Goal: Ask a question: Seek information or help from site administrators or community

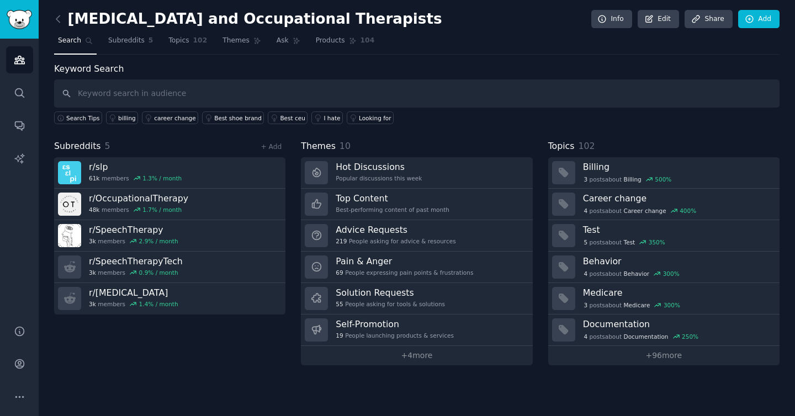
click at [261, 45] on nav "Search Subreddits 5 Topics 102 Themes Ask Products 104" at bounding box center [417, 43] width 726 height 23
click at [277, 42] on span "Ask" at bounding box center [283, 41] width 12 height 10
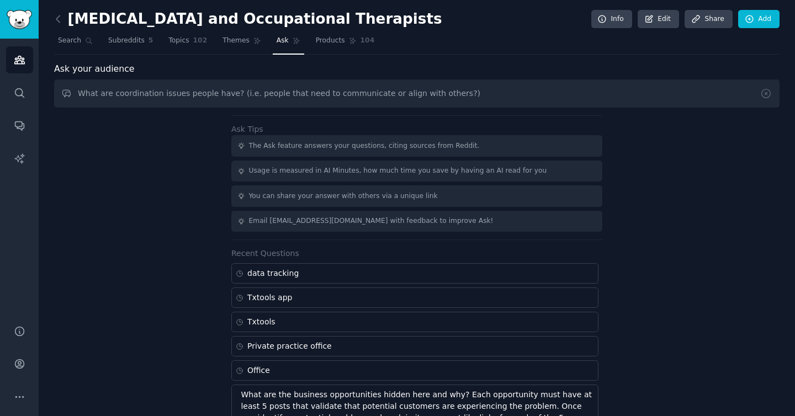
type input "What are coordination issues people have? (i.e. people that need to communicate…"
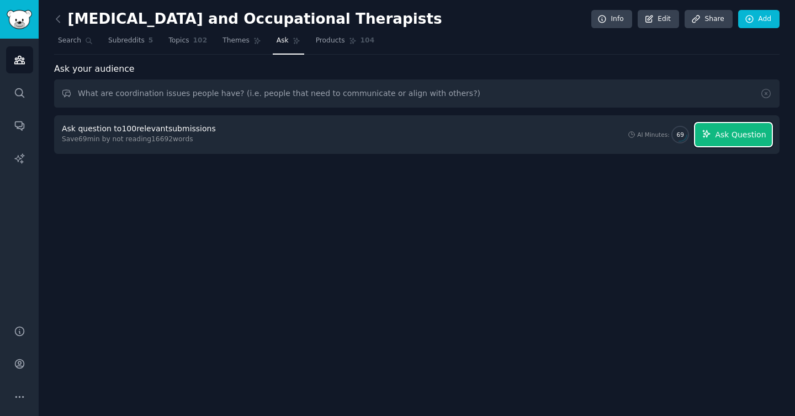
click at [737, 135] on span "Ask Question" at bounding box center [740, 135] width 51 height 12
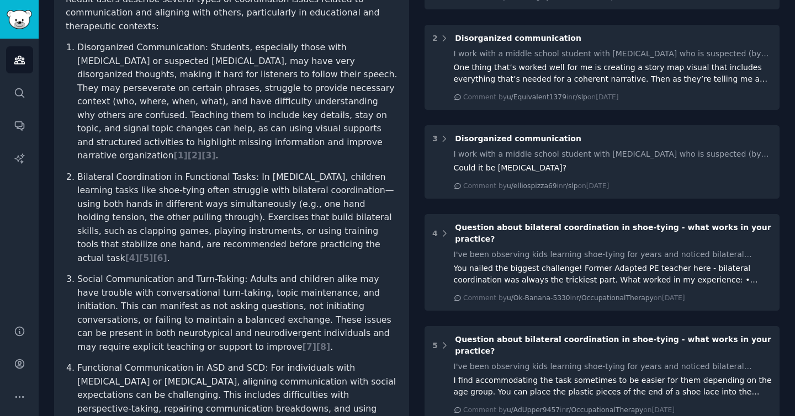
scroll to position [188, 0]
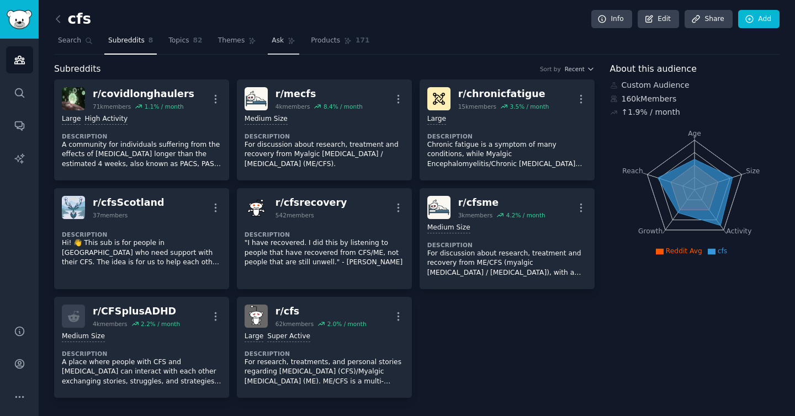
click at [268, 41] on link "Ask" at bounding box center [283, 43] width 31 height 23
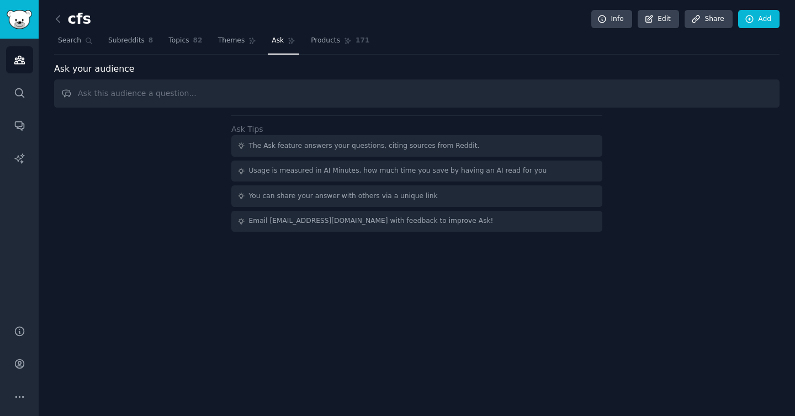
type input "h"
type input "c"
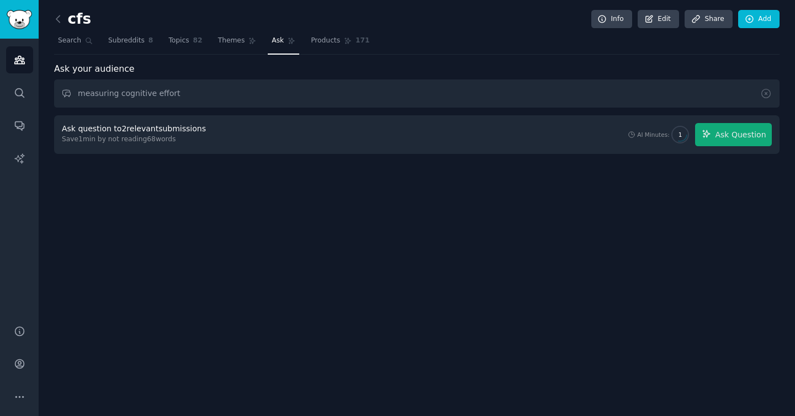
click at [579, 109] on div "Ask your audience measuring cognitive effort Ask question to 2 relevant submiss…" at bounding box center [417, 108] width 726 height 92
click at [273, 83] on input "measuring cognitive effort" at bounding box center [417, 94] width 726 height 28
click at [264, 100] on input "measuring cognitive effort" at bounding box center [417, 94] width 726 height 28
click at [733, 139] on span "Ask Question" at bounding box center [740, 135] width 51 height 12
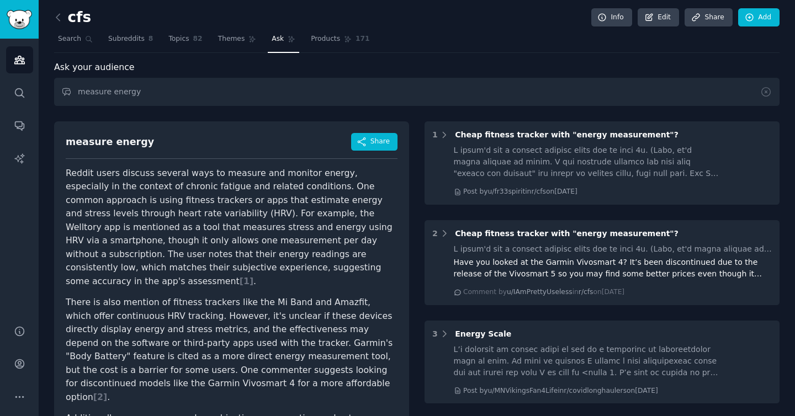
scroll to position [2, 0]
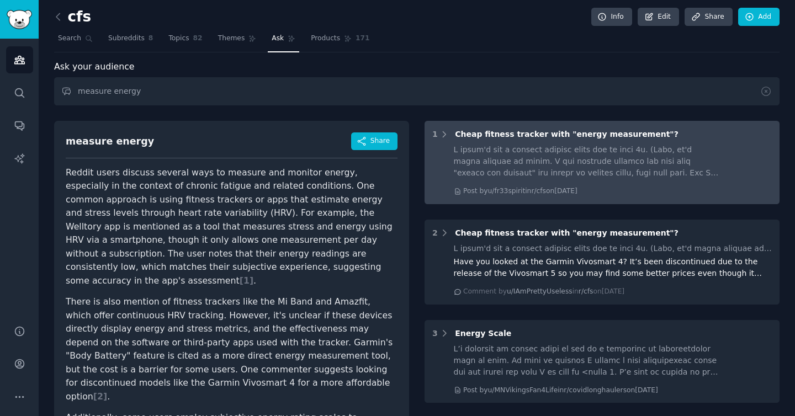
click at [535, 140] on div "1 Cheap fitness tracker with "energy measurement"? Post by u/fr33spirit in r/cf…" at bounding box center [602, 162] width 355 height 83
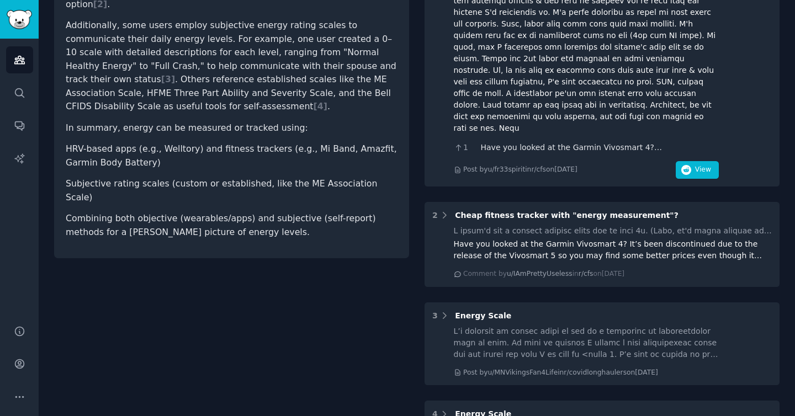
scroll to position [475, 0]
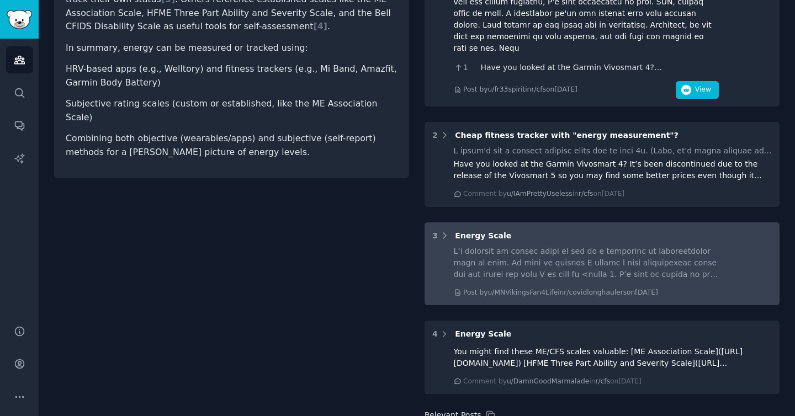
click at [548, 246] on div at bounding box center [586, 263] width 265 height 35
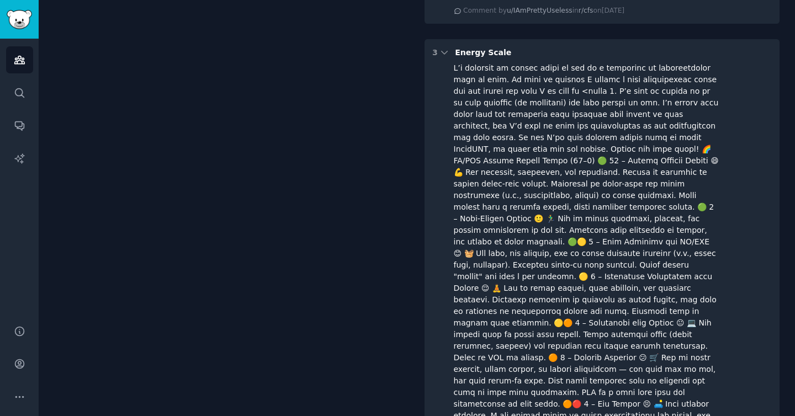
scroll to position [1019, 0]
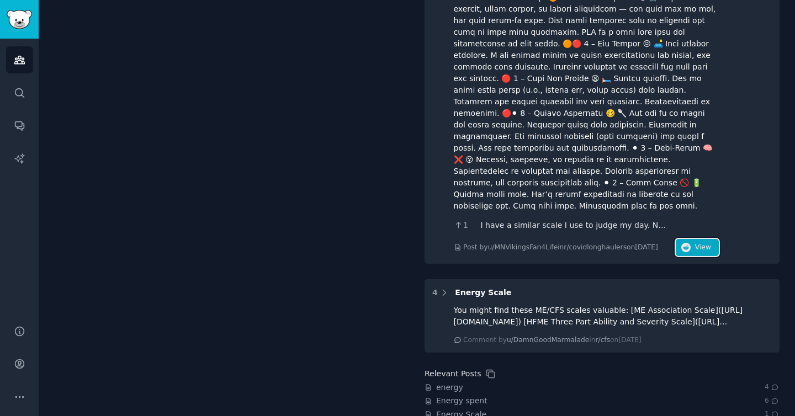
click at [696, 239] on button "View" at bounding box center [697, 248] width 43 height 18
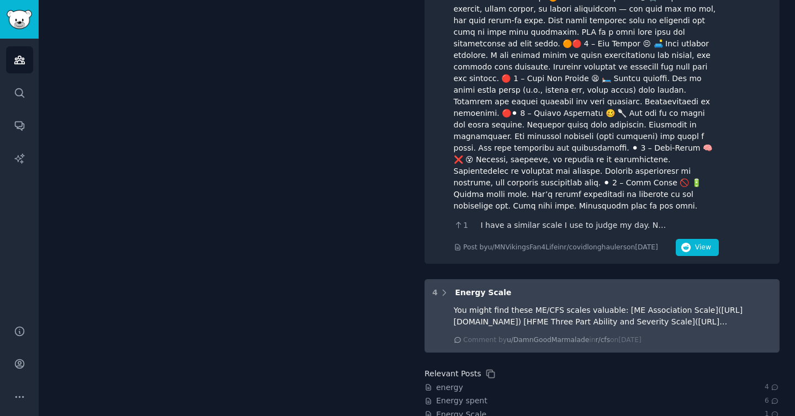
click at [556, 305] on div "You might find these ME/CFS scales valuable: [ME Association Scale](https://mea…" at bounding box center [613, 316] width 319 height 23
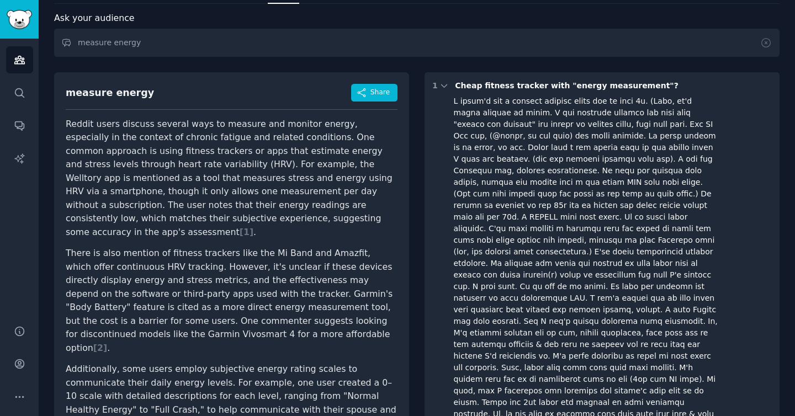
scroll to position [0, 0]
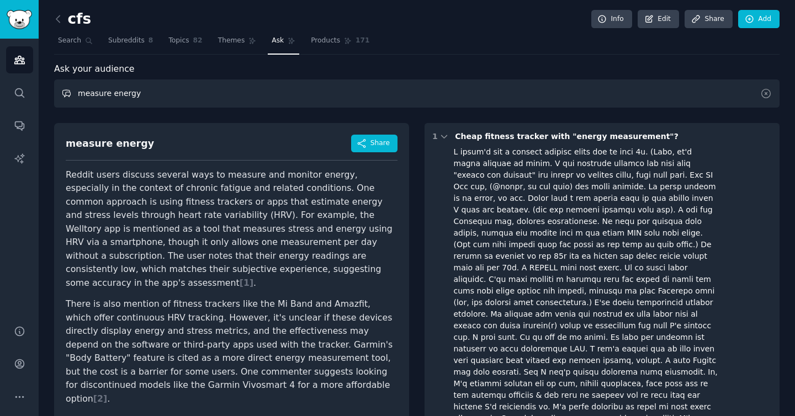
click at [287, 97] on input "measure energy" at bounding box center [417, 94] width 726 height 28
type input "mental energy"
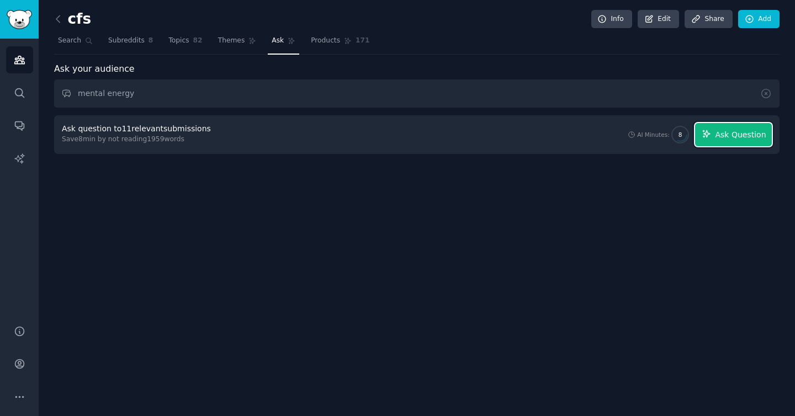
click at [720, 143] on button "Ask Question" at bounding box center [733, 134] width 77 height 23
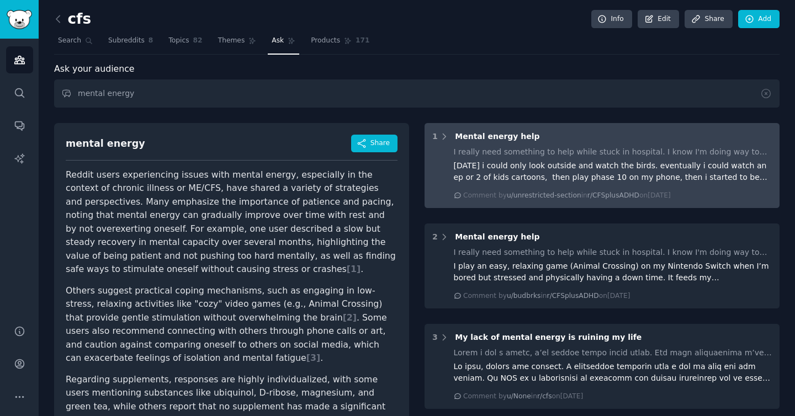
click at [498, 176] on div "2 yrs ago i could only look outside and watch the birds. eventually i could wat…" at bounding box center [613, 171] width 319 height 23
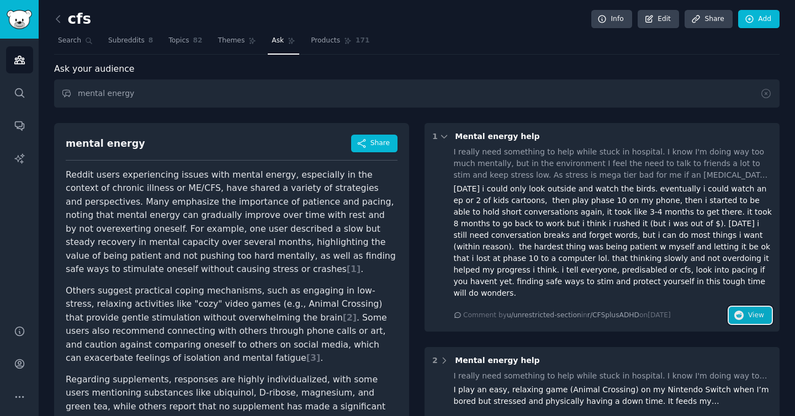
click at [748, 311] on span "View" at bounding box center [756, 316] width 16 height 10
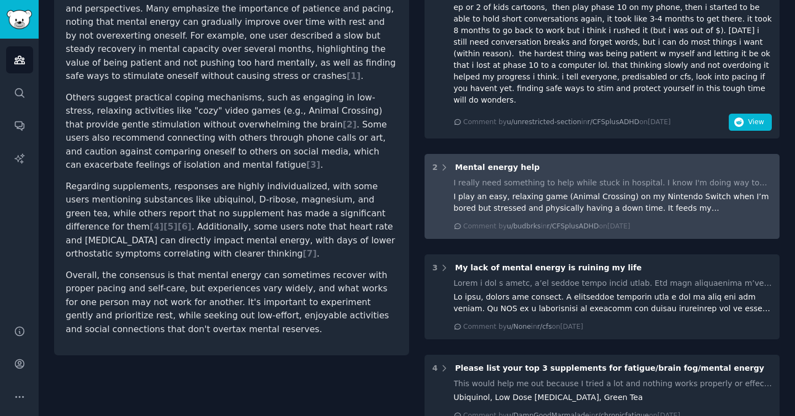
click at [556, 200] on div "I play an easy, relaxing game (Animal Crossing) on my Nintendo Switch when I’m …" at bounding box center [613, 202] width 319 height 23
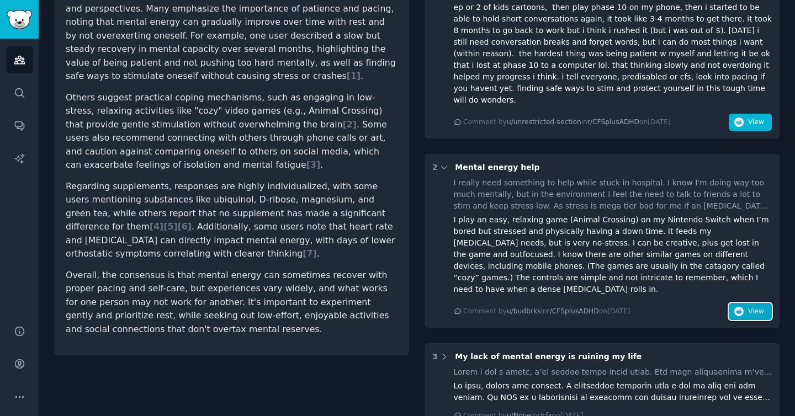
click at [744, 303] on button "View" at bounding box center [750, 312] width 43 height 18
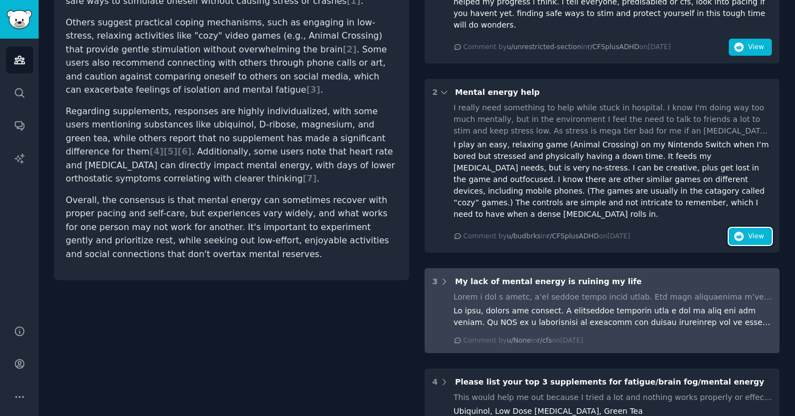
scroll to position [410, 0]
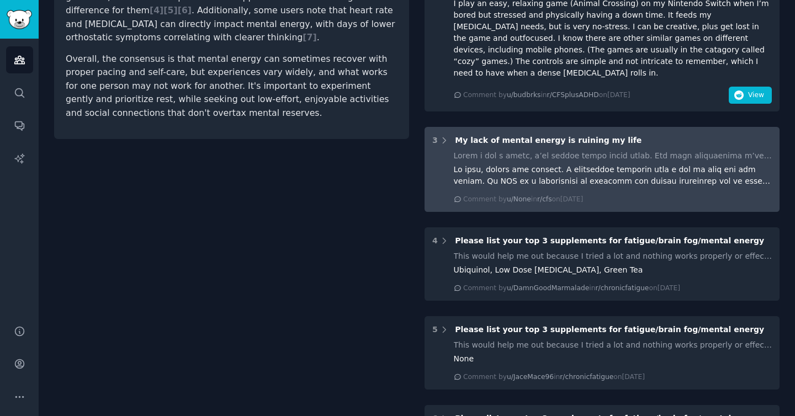
click at [611, 164] on div at bounding box center [613, 175] width 319 height 23
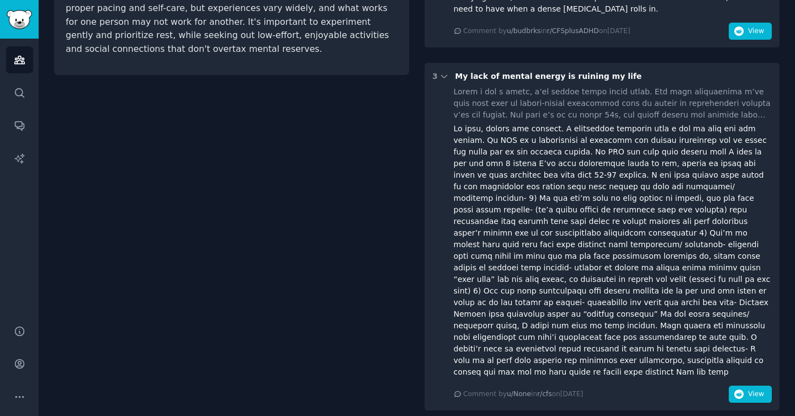
scroll to position [478, 0]
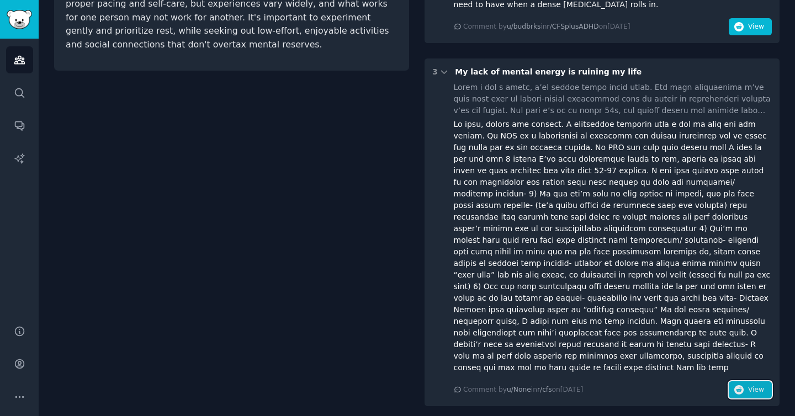
click at [759, 382] on button "View" at bounding box center [750, 391] width 43 height 18
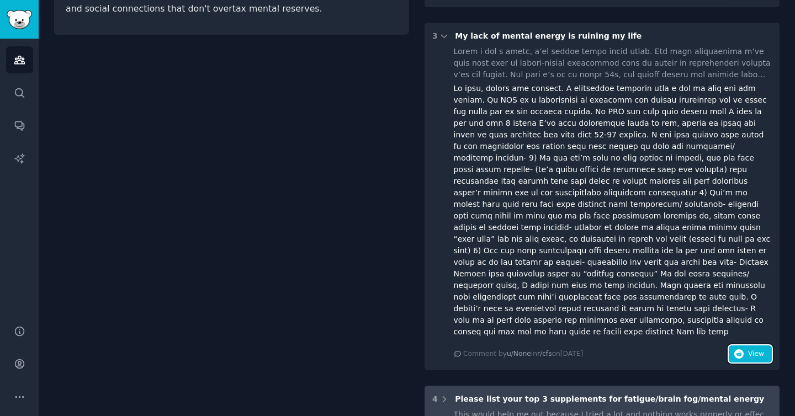
scroll to position [655, 0]
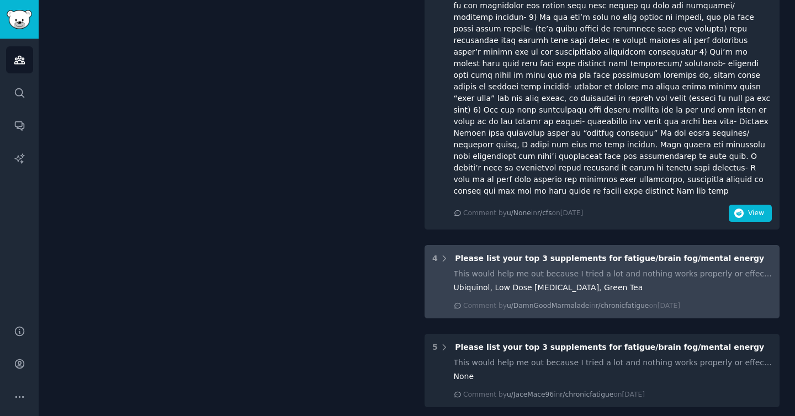
click at [691, 282] on div "Ubiquinol, Low Dose Naltrexone, Green Tea" at bounding box center [613, 288] width 319 height 12
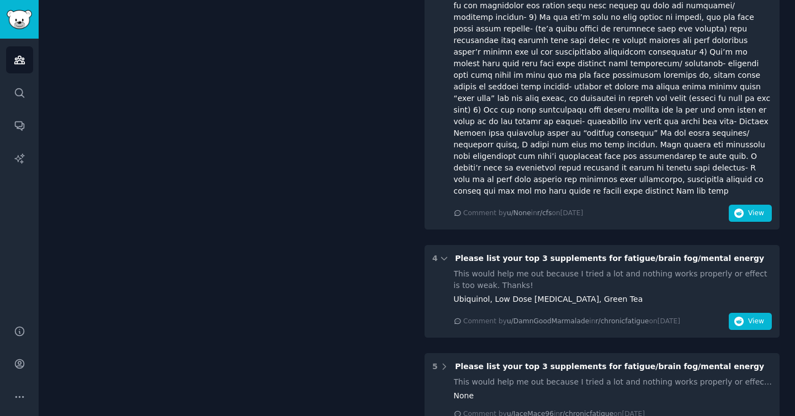
click at [769, 273] on div "4 Please list your top 3 supplements for fatigue/brain fog/mental energy This w…" at bounding box center [602, 291] width 355 height 93
click at [757, 317] on span "View" at bounding box center [756, 322] width 16 height 10
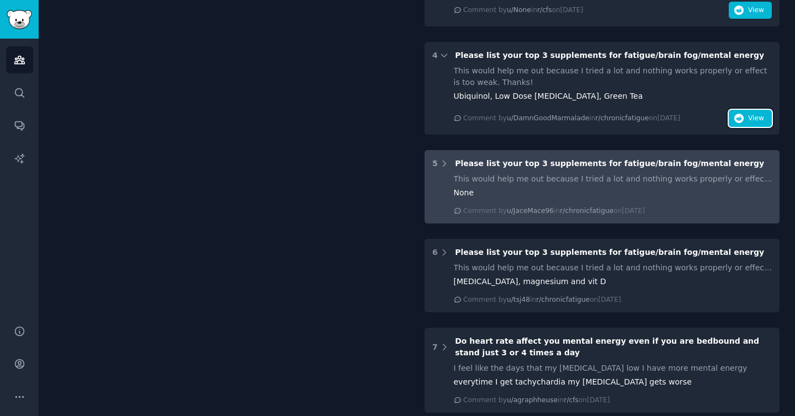
scroll to position [919, 0]
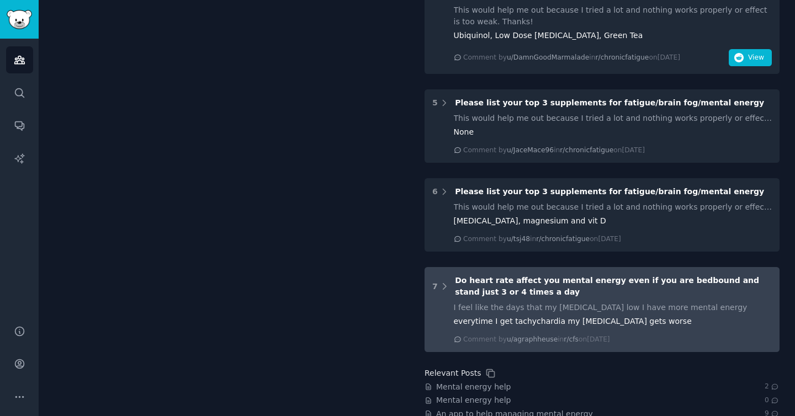
click at [504, 275] on div "Do heart rate affect you mental energy even if you are bedbound and stand just …" at bounding box center [613, 286] width 317 height 23
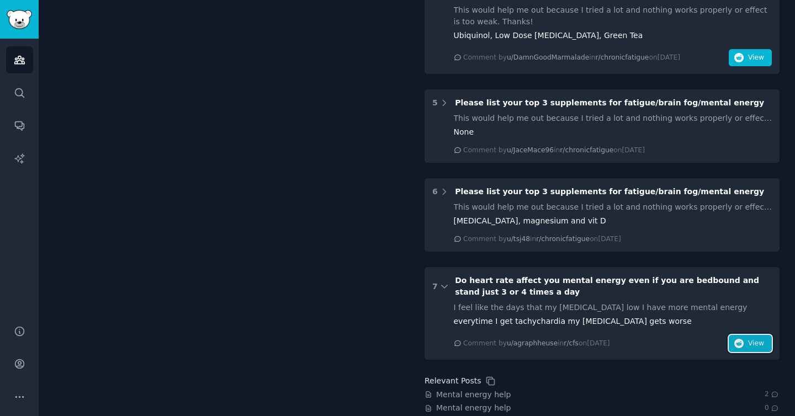
click at [737, 339] on icon "button" at bounding box center [739, 344] width 10 height 10
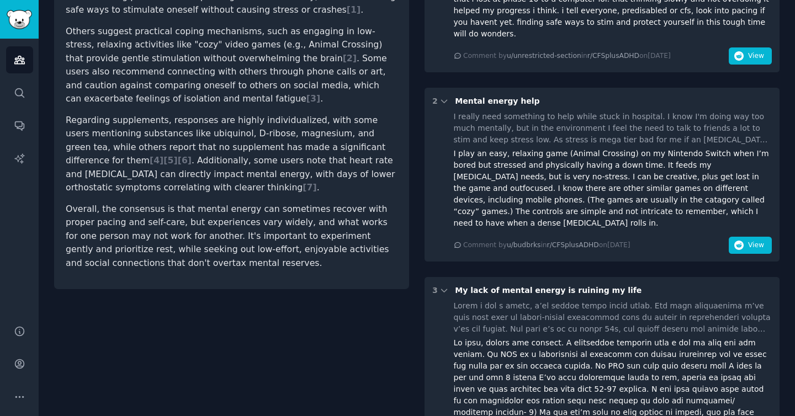
scroll to position [0, 0]
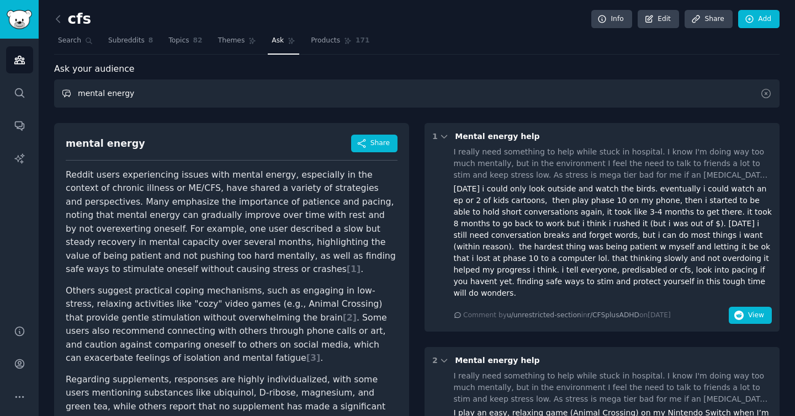
click at [253, 89] on input "mental energy" at bounding box center [417, 94] width 726 height 28
type input "0"
type input "mental"
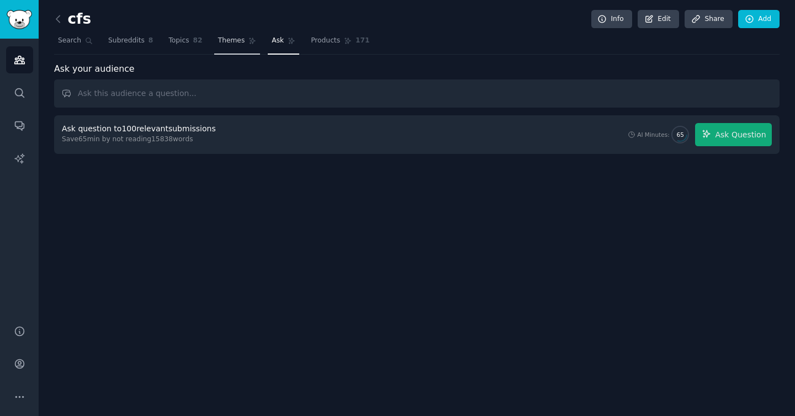
click at [232, 49] on link "Themes" at bounding box center [237, 43] width 46 height 23
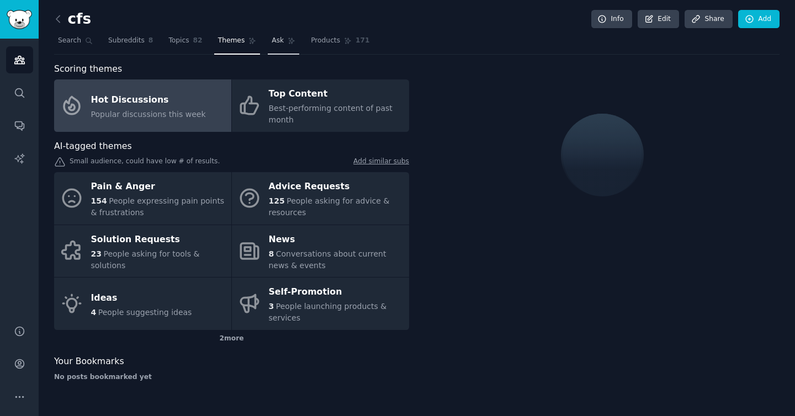
click at [292, 45] on link "Ask" at bounding box center [283, 43] width 31 height 23
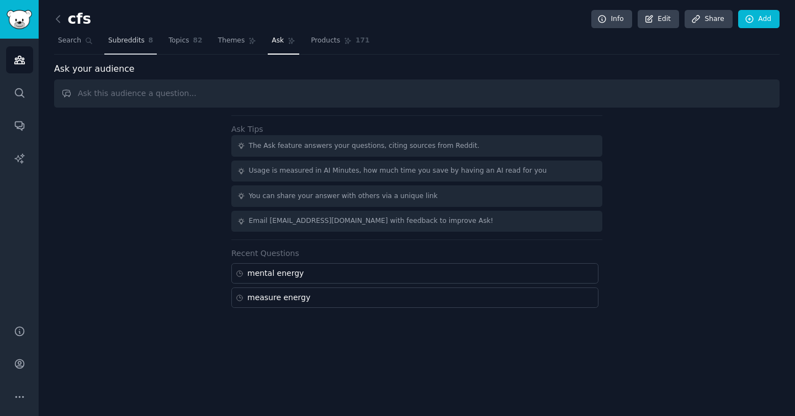
click at [128, 44] on span "Subreddits" at bounding box center [126, 41] width 36 height 10
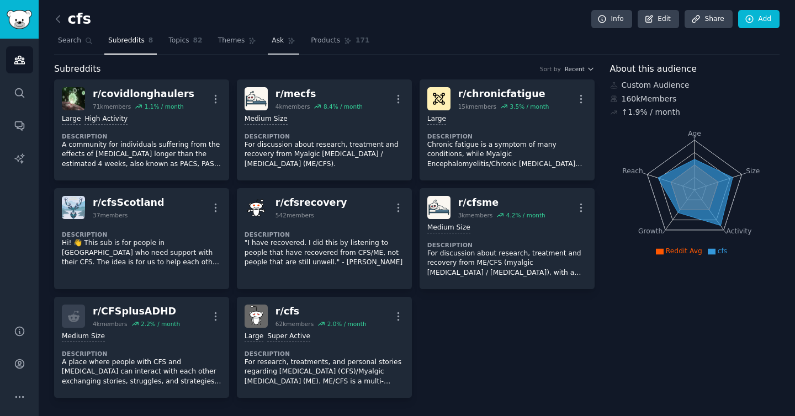
click at [278, 51] on link "Ask" at bounding box center [283, 43] width 31 height 23
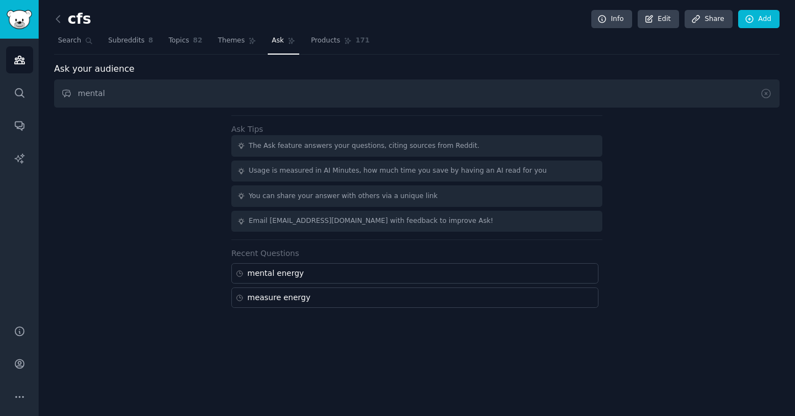
type input "mental"
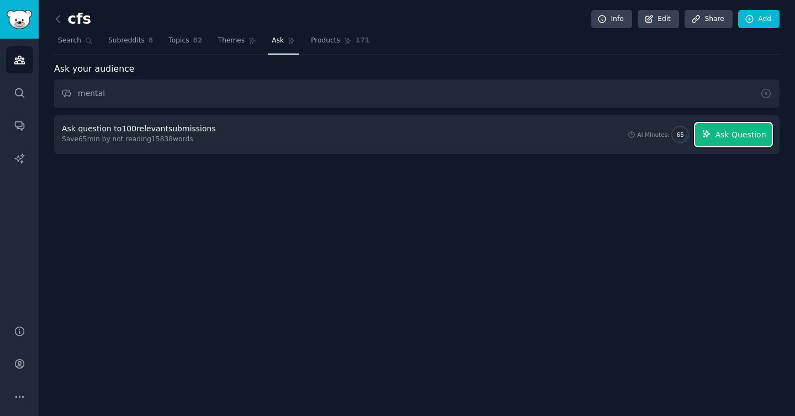
click at [724, 137] on span "Ask Question" at bounding box center [740, 135] width 51 height 12
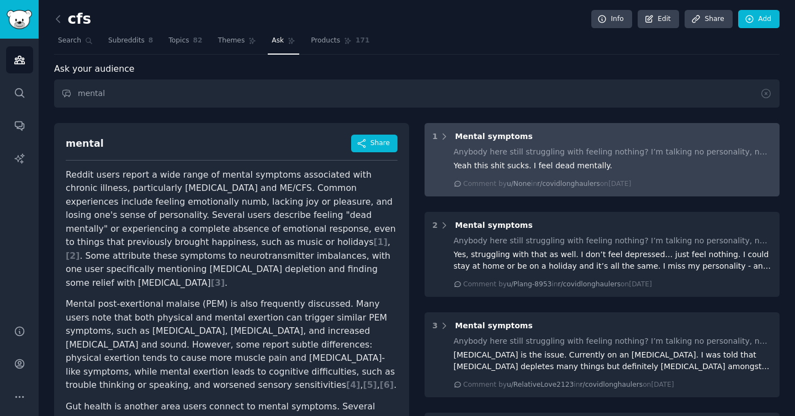
click at [650, 163] on div "Yeah this shit sucks. I feel dead mentally." at bounding box center [613, 166] width 319 height 12
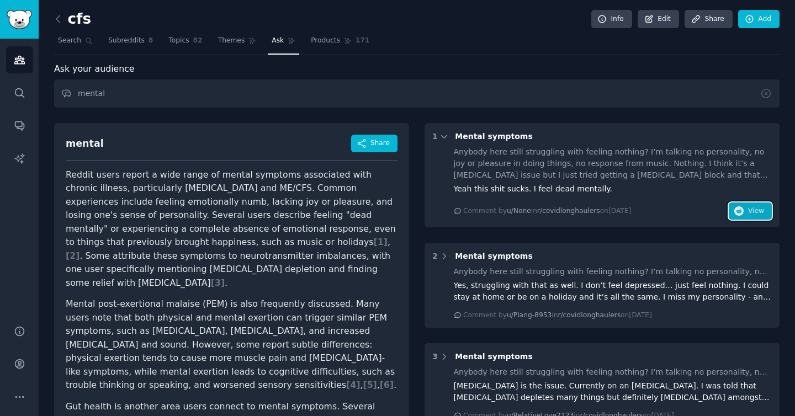
click at [739, 210] on icon "button" at bounding box center [739, 212] width 10 height 10
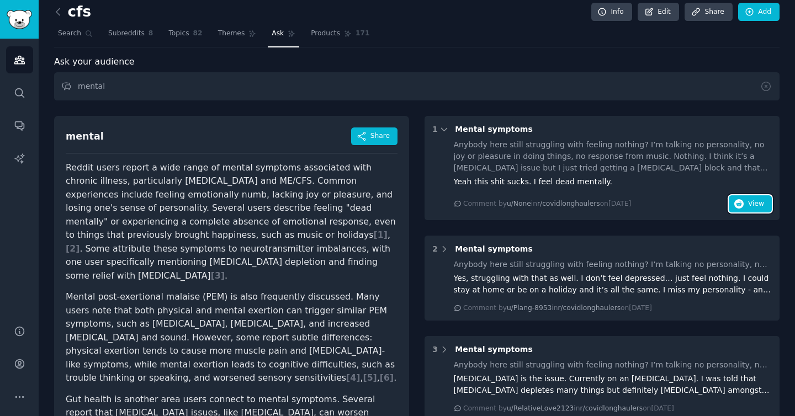
scroll to position [17, 0]
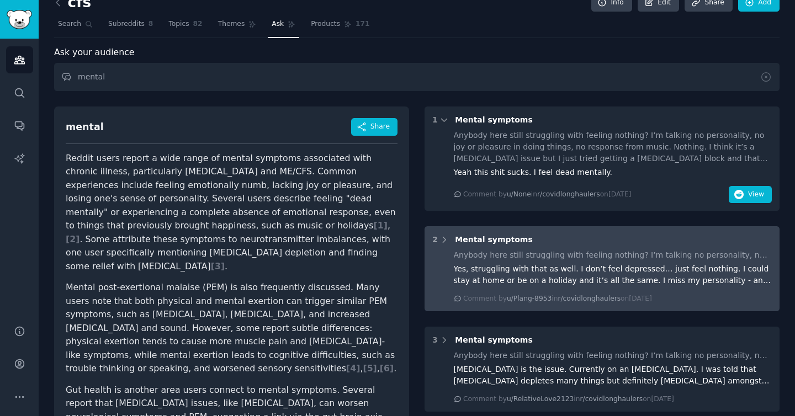
click at [614, 264] on div "Yes, struggling with that as well. I don’t feel depressed… just feel nothing. I…" at bounding box center [613, 274] width 319 height 23
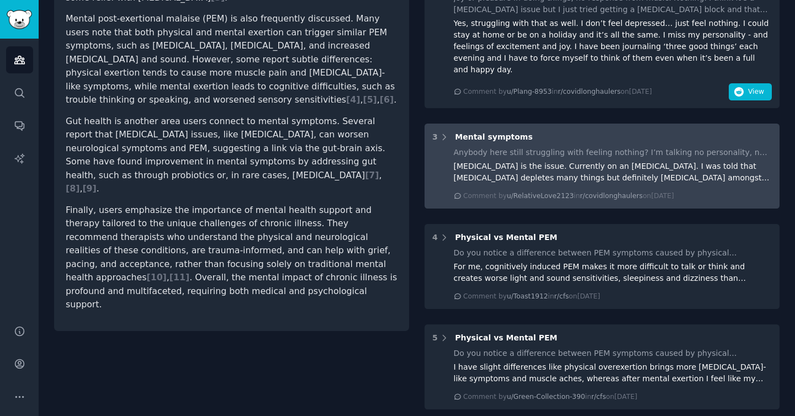
scroll to position [305, 0]
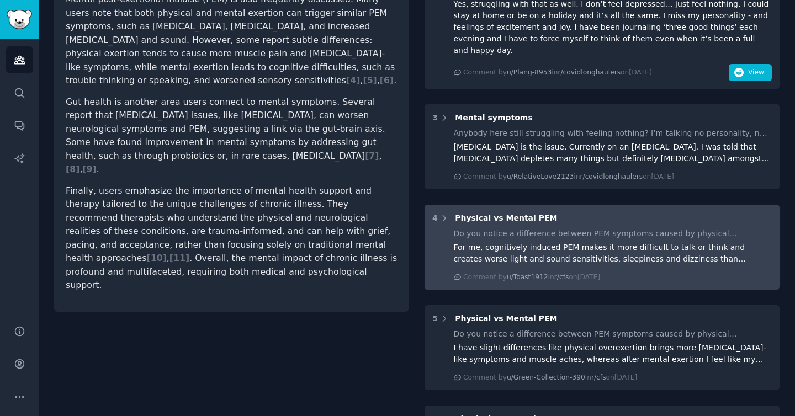
click at [694, 242] on div "For me, cognitively induced PEM makes it more difficult to talk or think and cr…" at bounding box center [613, 253] width 319 height 23
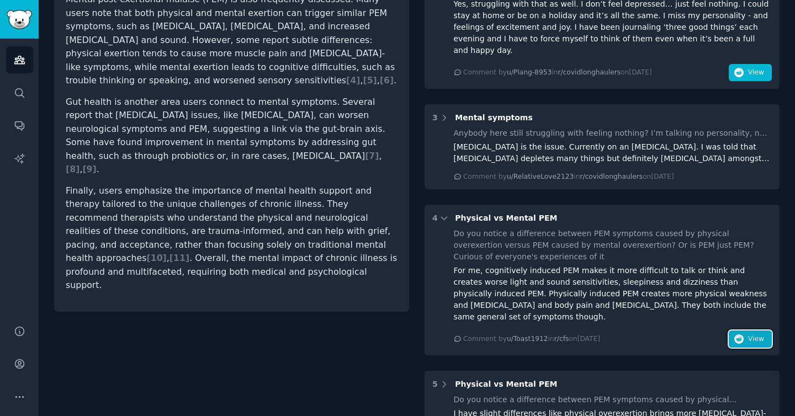
click at [742, 331] on button "View" at bounding box center [750, 340] width 43 height 18
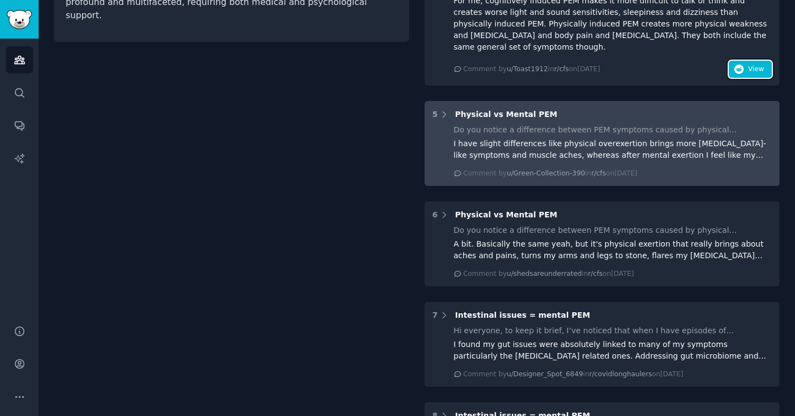
scroll to position [581, 0]
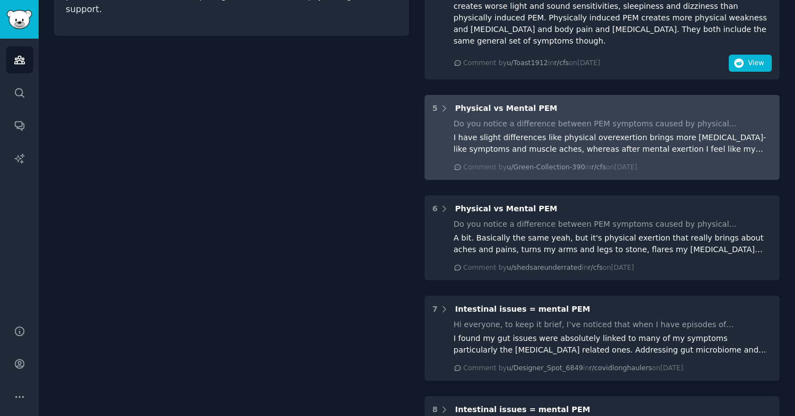
click at [570, 118] on div "Do you notice a difference between PEM symptoms caused by physical overexertion…" at bounding box center [613, 124] width 319 height 12
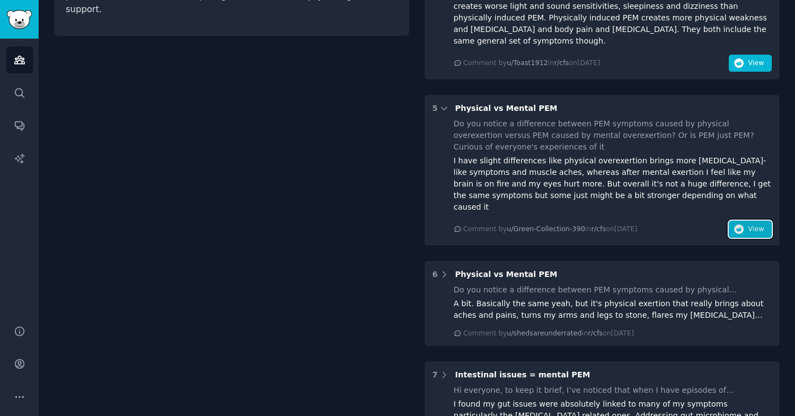
click at [739, 225] on icon "button" at bounding box center [739, 230] width 10 height 10
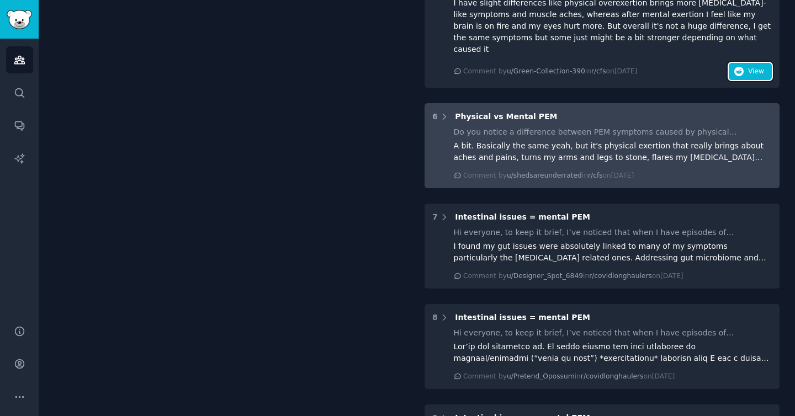
scroll to position [851, 0]
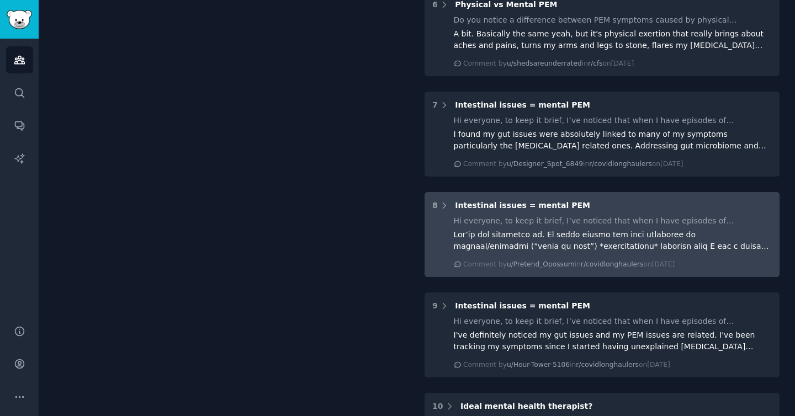
click at [538, 229] on div at bounding box center [613, 240] width 319 height 23
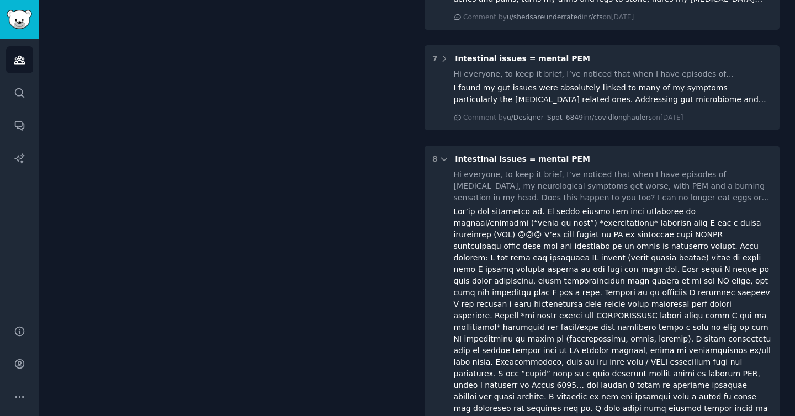
scroll to position [1038, 0]
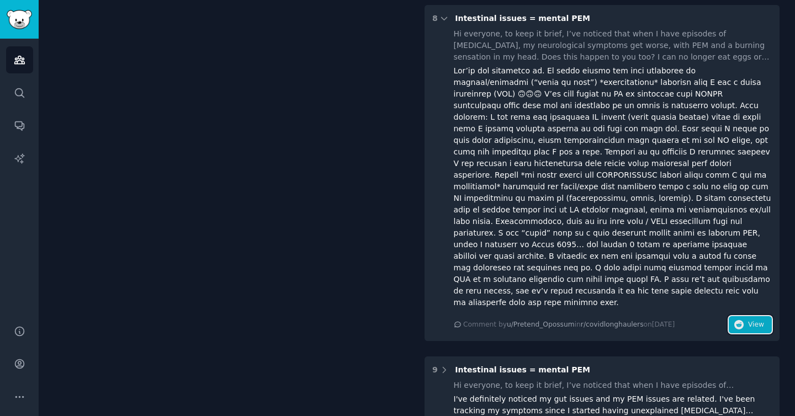
click at [734, 320] on icon "button" at bounding box center [739, 325] width 10 height 10
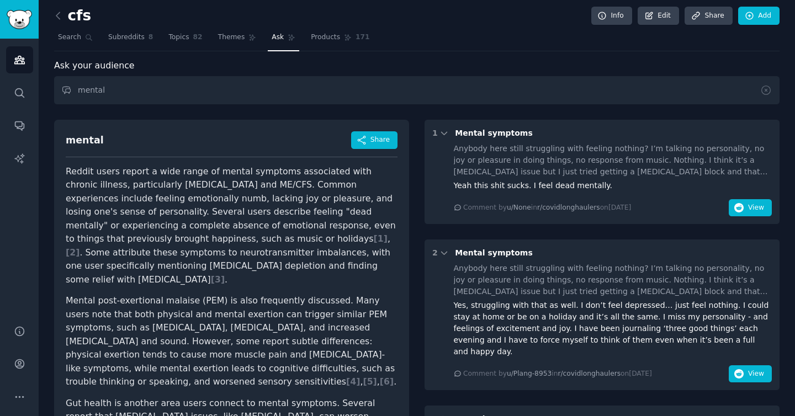
scroll to position [0, 0]
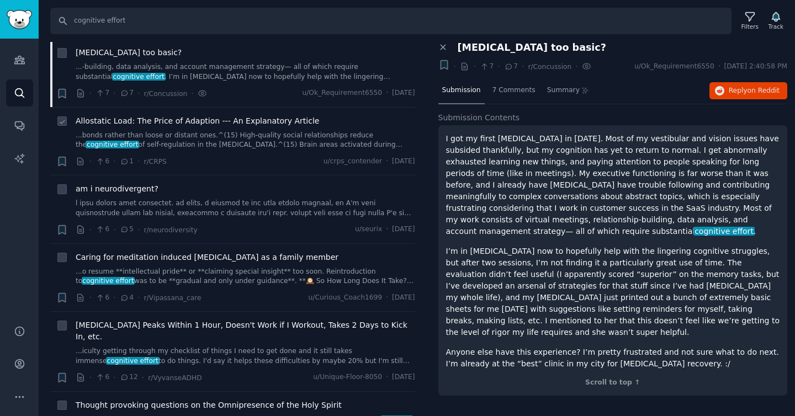
scroll to position [2358, 0]
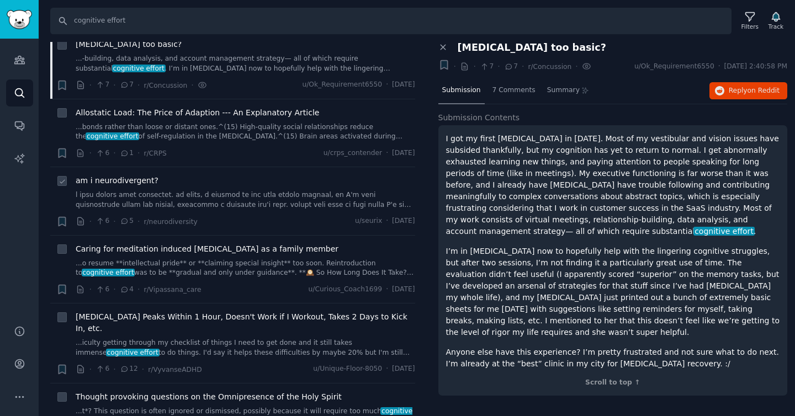
click at [197, 191] on link at bounding box center [246, 200] width 340 height 19
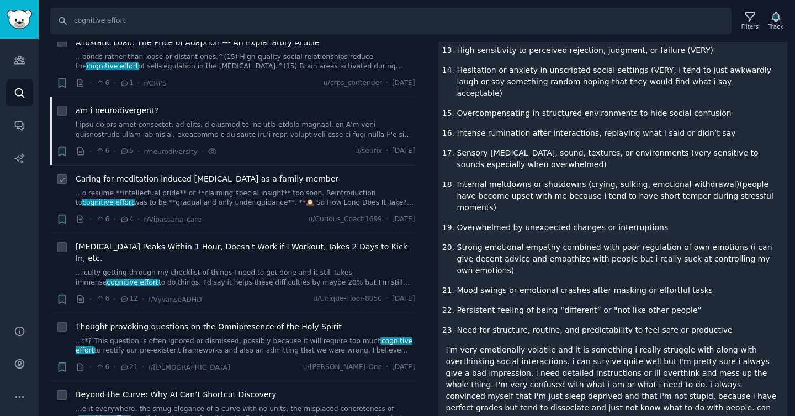
scroll to position [2432, 0]
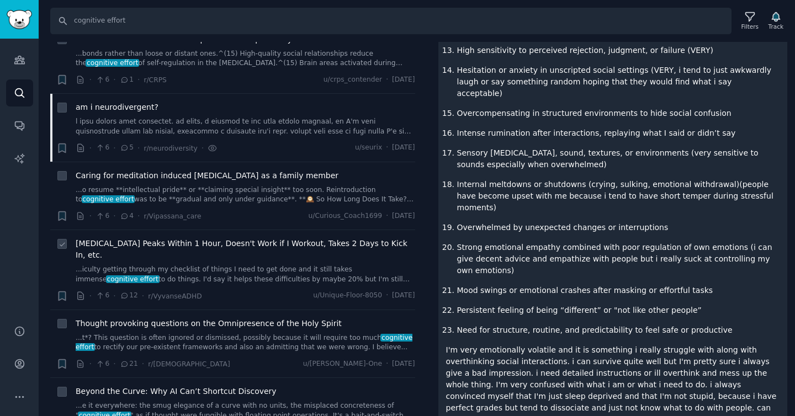
click at [212, 265] on link "...iculty getting through my checklist of things I need to get done and it stil…" at bounding box center [246, 274] width 340 height 19
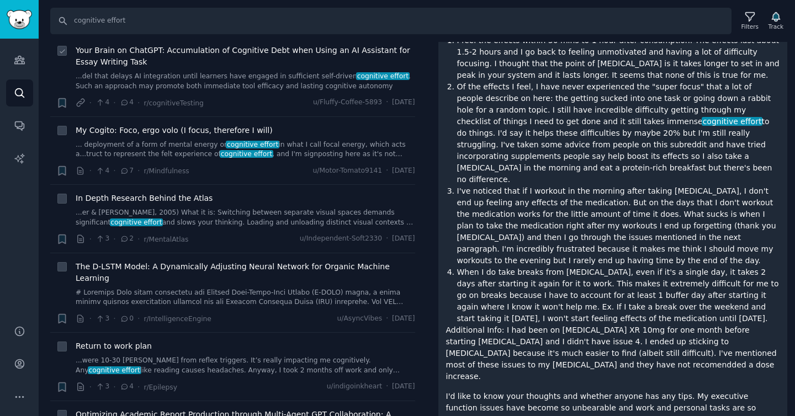
scroll to position [3268, 0]
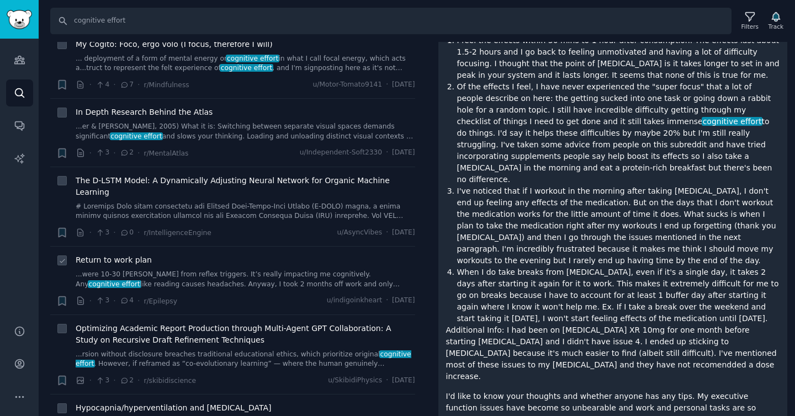
click at [246, 270] on link "...were 10-30 myoclonic jerks from reflex triggers. It’s really impacting me co…" at bounding box center [246, 279] width 340 height 19
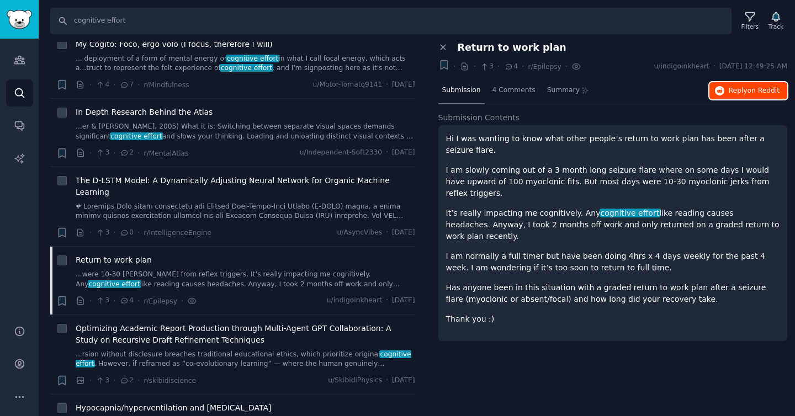
click at [731, 83] on button "Reply on Reddit" at bounding box center [749, 91] width 78 height 18
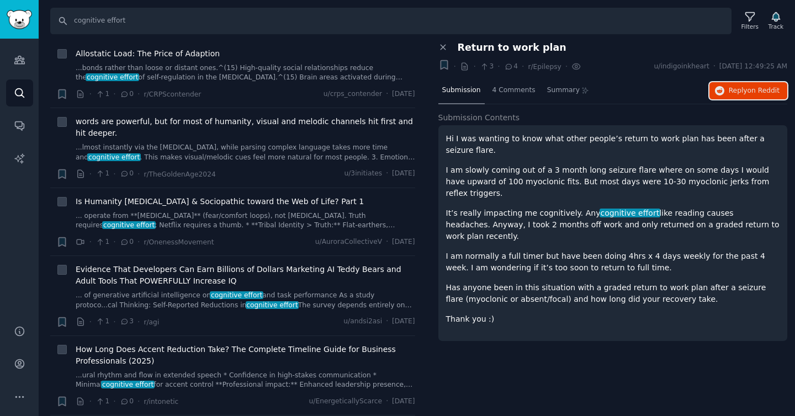
scroll to position [5118, 0]
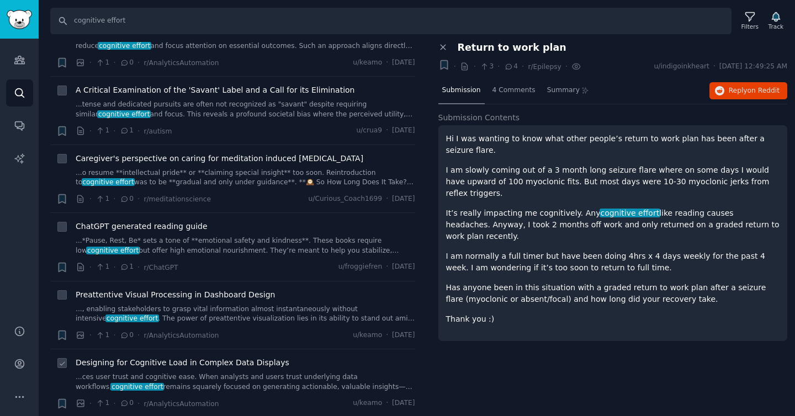
click at [244, 373] on link "...ces user trust and cognitive ease. When analysts and users trust underlying …" at bounding box center [246, 382] width 340 height 19
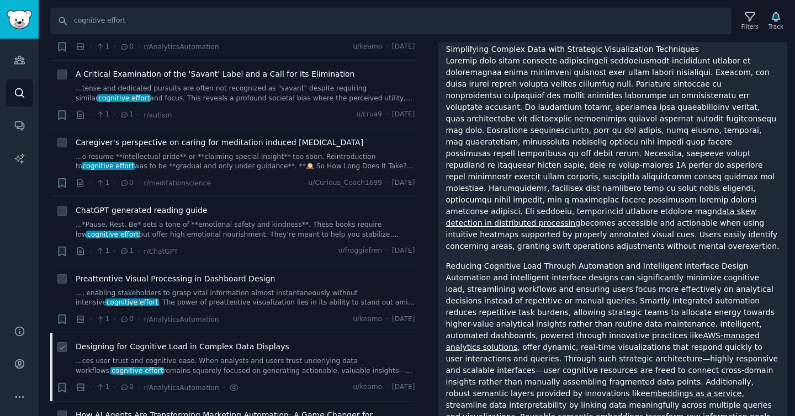
scroll to position [5134, 0]
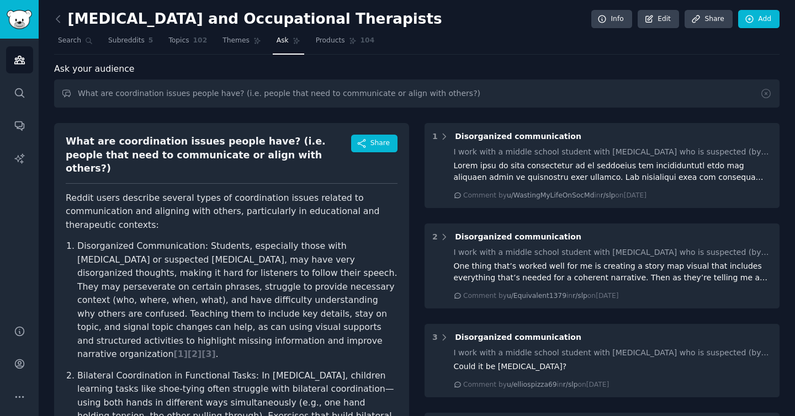
scroll to position [188, 0]
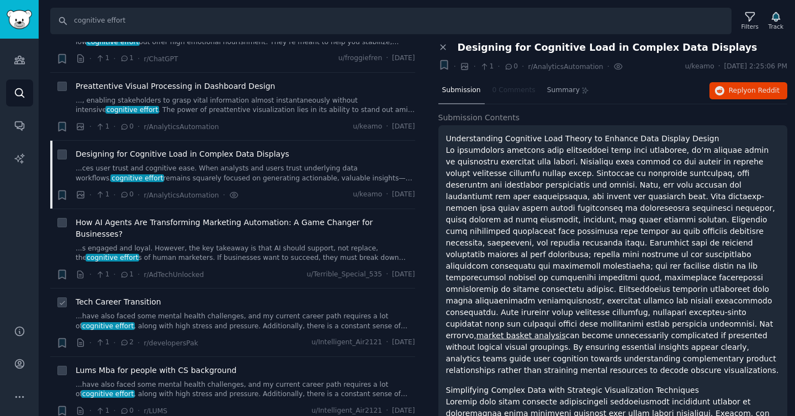
scroll to position [5329, 0]
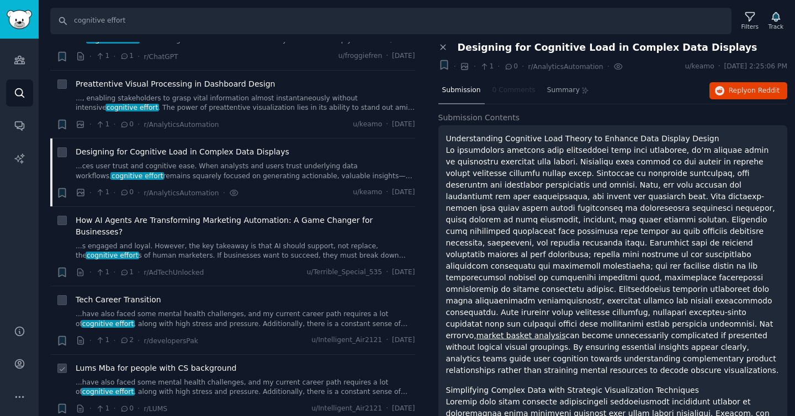
click at [282, 363] on div "Lums Mba for people with CS background" at bounding box center [246, 369] width 340 height 12
click at [273, 363] on div "Lums Mba for people with CS background ...have also faced some mental health ch…" at bounding box center [246, 380] width 340 height 35
click at [184, 363] on span "Lums Mba for people with CS background" at bounding box center [156, 369] width 161 height 12
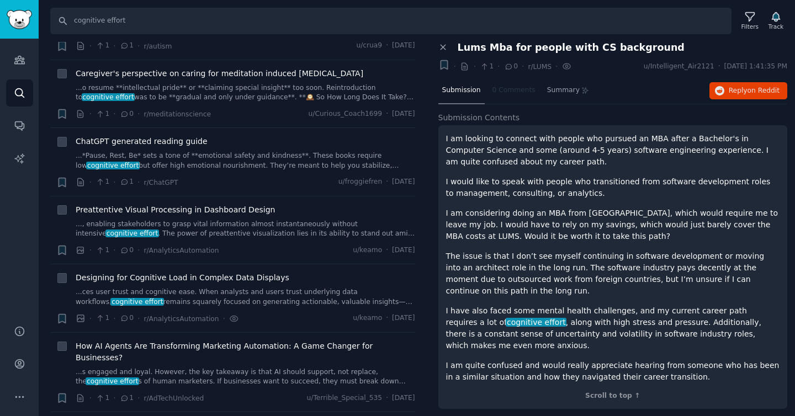
scroll to position [4889, 0]
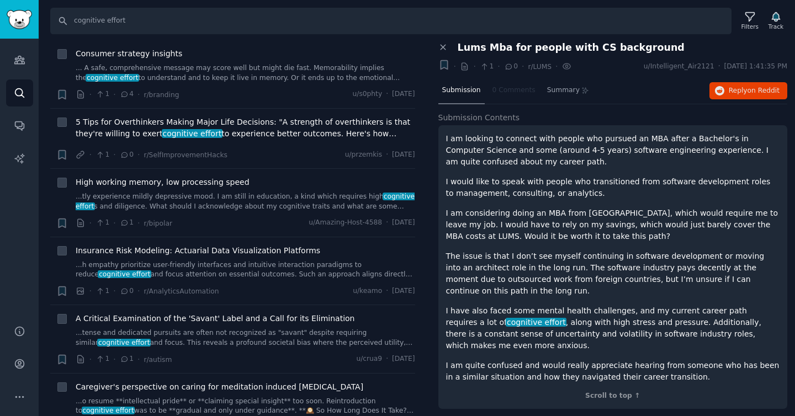
drag, startPoint x: 432, startPoint y: 321, endPoint x: 415, endPoint y: 28, distance: 293.2
click at [416, 20] on div "Search cognitive effort Filters Track Results 98 Sort Upvotes + Study suggests …" at bounding box center [417, 208] width 757 height 416
drag, startPoint x: 417, startPoint y: 217, endPoint x: 429, endPoint y: 272, distance: 56.4
click at [417, 217] on div "Results 98 Sort Upvotes + Study suggests that people with high social anxiety a…" at bounding box center [240, 229] width 380 height 375
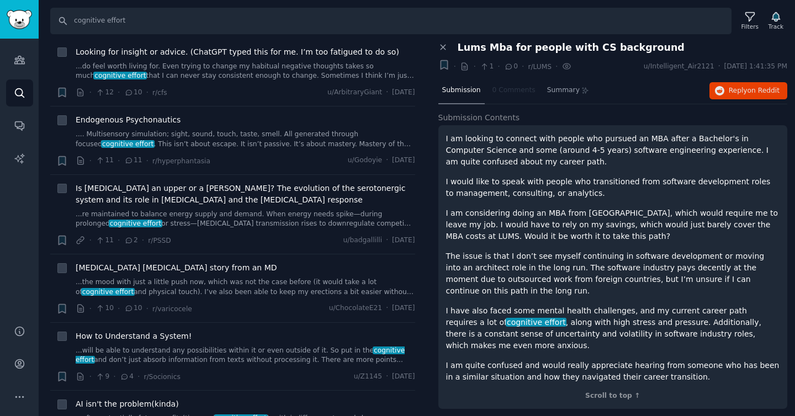
scroll to position [0, 0]
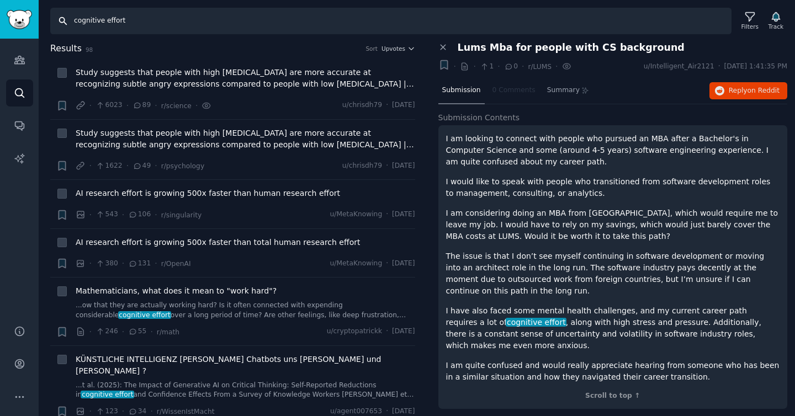
click at [251, 27] on input "cognitive effort" at bounding box center [390, 21] width 681 height 27
click at [251, 24] on input "cognitive effort" at bounding box center [390, 21] width 681 height 27
type input "r"
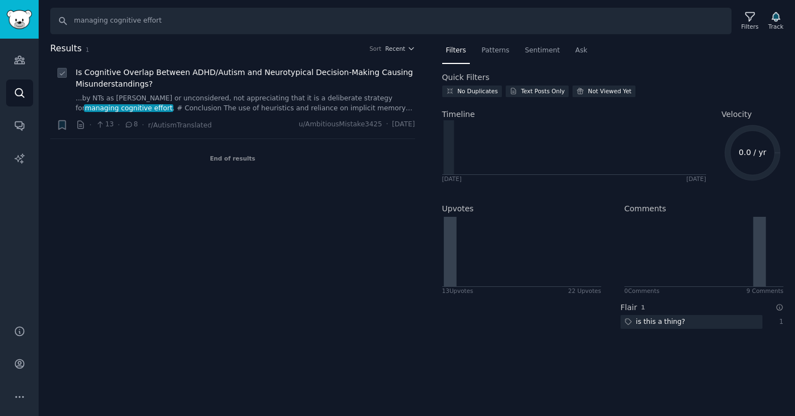
click at [296, 100] on link "...by NTs as hasty or unconsidered, not appreciating that it is a deliberate st…" at bounding box center [246, 103] width 340 height 19
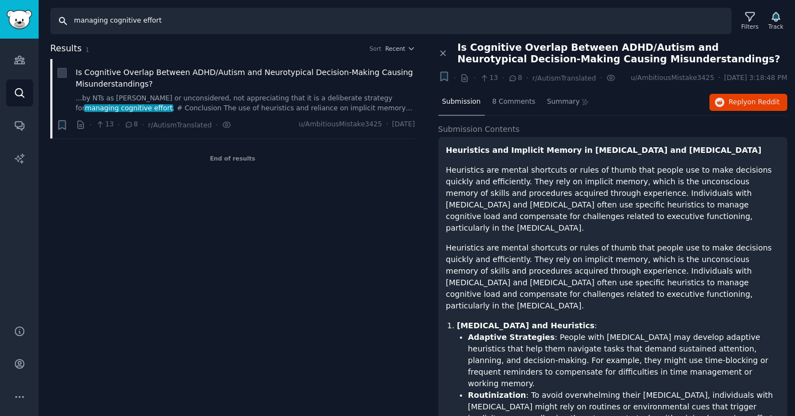
click at [183, 23] on input "managing cognitive effort" at bounding box center [390, 21] width 681 height 27
type input "managing cognitive load"
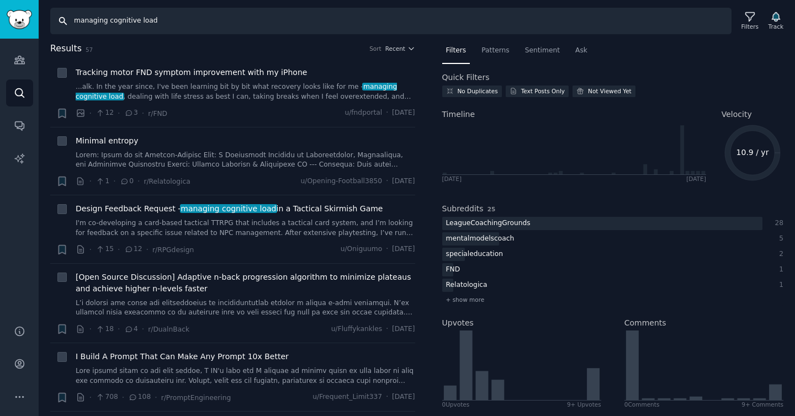
drag, startPoint x: 278, startPoint y: 28, endPoint x: 57, endPoint y: 23, distance: 220.4
click at [60, 25] on input "managing cognitive load" at bounding box center [390, 21] width 681 height 27
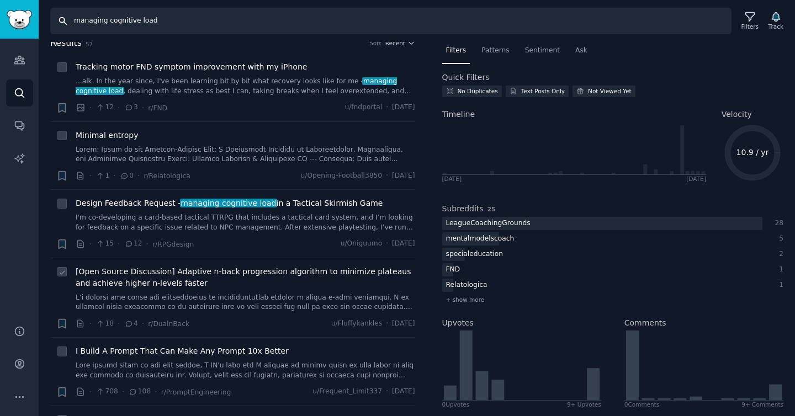
scroll to position [12, 0]
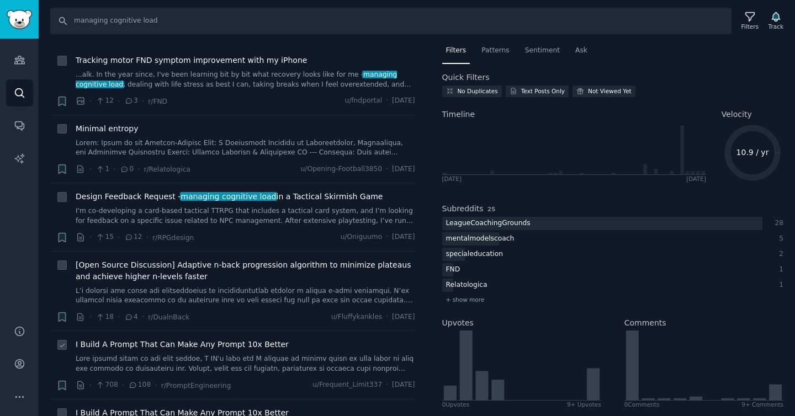
click at [268, 351] on div "I Build A Prompt That Can Make Any Prompt 10x Better" at bounding box center [246, 356] width 340 height 35
click at [226, 351] on div "I Build A Prompt That Can Make Any Prompt 10x Better" at bounding box center [246, 356] width 340 height 35
click at [226, 347] on span "I Build A Prompt That Can Make Any Prompt 10x Better" at bounding box center [182, 345] width 213 height 12
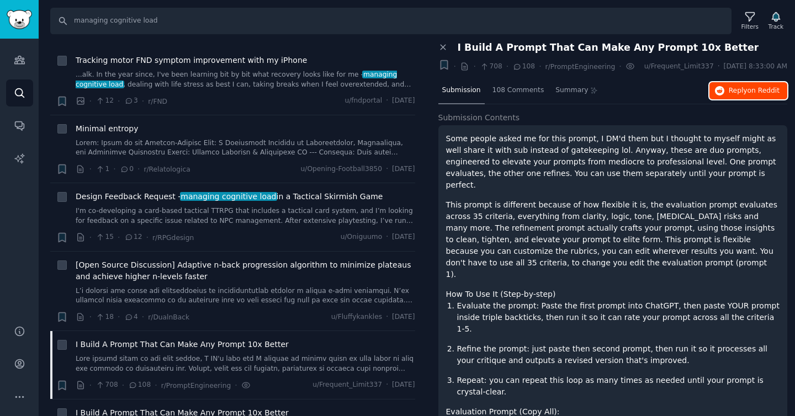
click at [759, 93] on button "Reply on Reddit" at bounding box center [749, 91] width 78 height 18
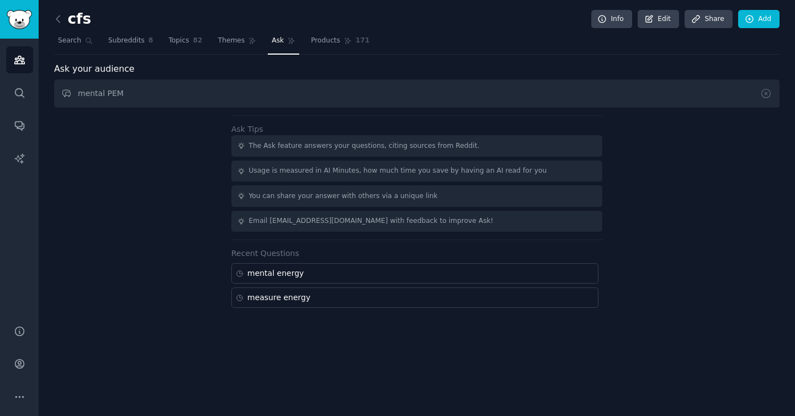
type input "mental PEM"
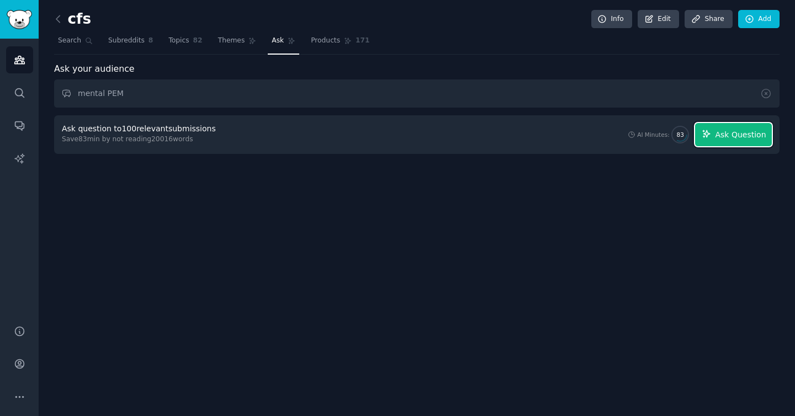
click at [738, 136] on span "Ask Question" at bounding box center [740, 135] width 51 height 12
click at [500, 99] on input "How do people prevent mental PEM?" at bounding box center [417, 94] width 726 height 28
type input "m"
type input "Measuring mental PEM"
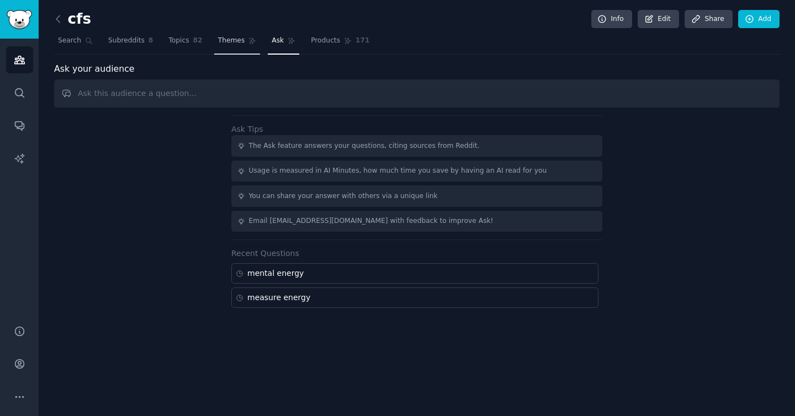
click at [234, 39] on span "Themes" at bounding box center [231, 41] width 27 height 10
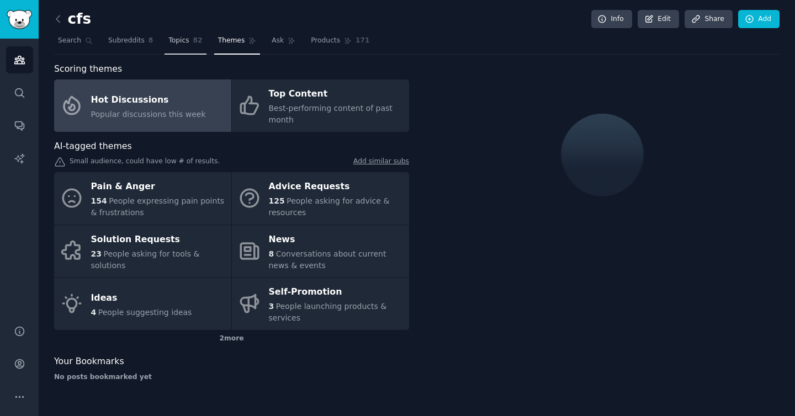
click at [191, 40] on link "Topics 82" at bounding box center [185, 43] width 41 height 23
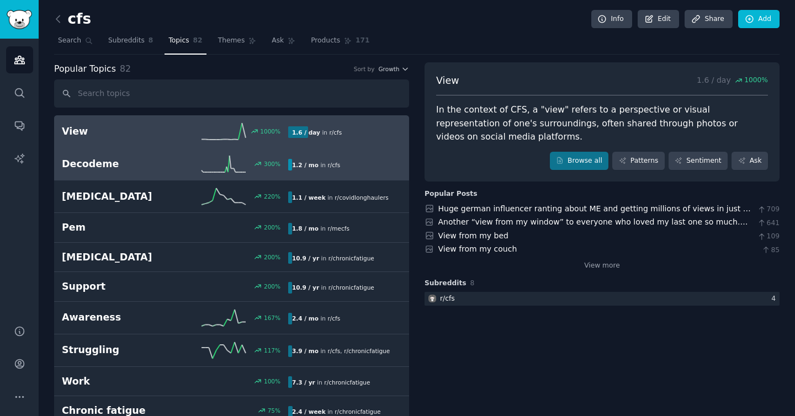
click at [186, 166] on div "300 %" at bounding box center [231, 164] width 113 height 17
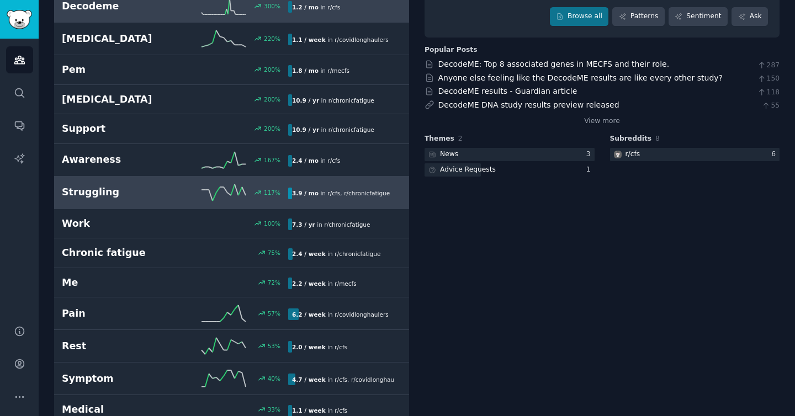
scroll to position [297, 0]
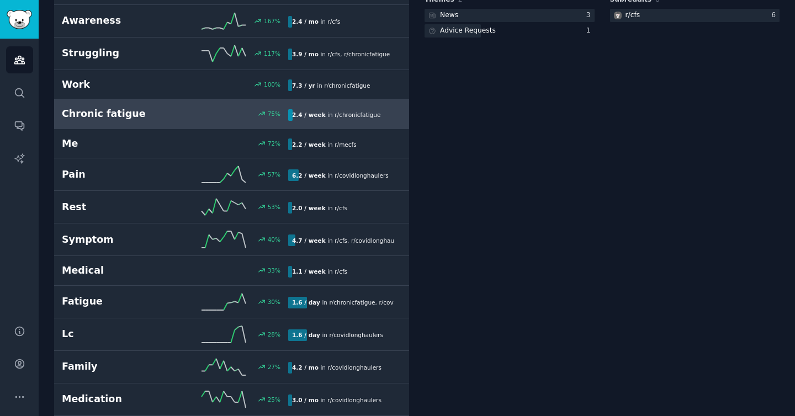
click at [205, 129] on link "Chronic fatigue 75 % 2.4 / week in r/ chronicfatigue" at bounding box center [231, 114] width 355 height 30
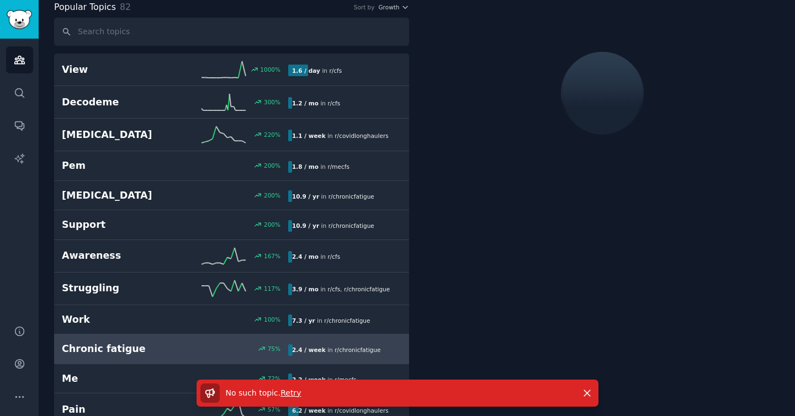
scroll to position [64, 0]
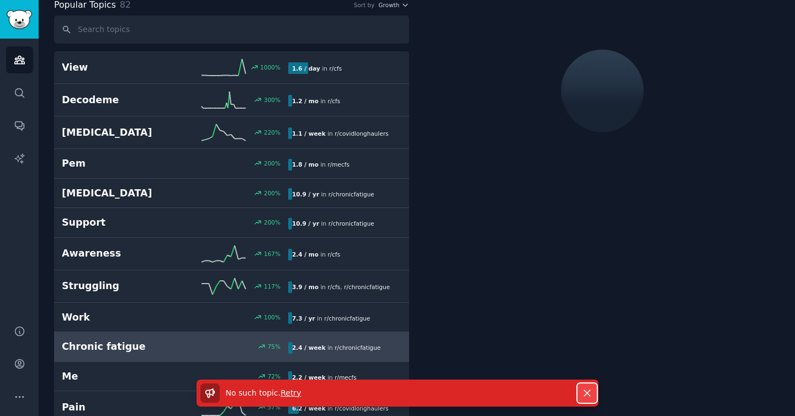
click at [593, 393] on icon "button" at bounding box center [587, 394] width 12 height 12
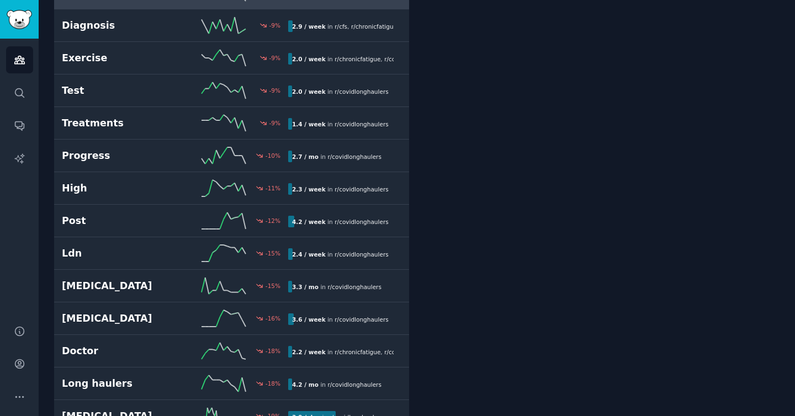
scroll to position [1600, 0]
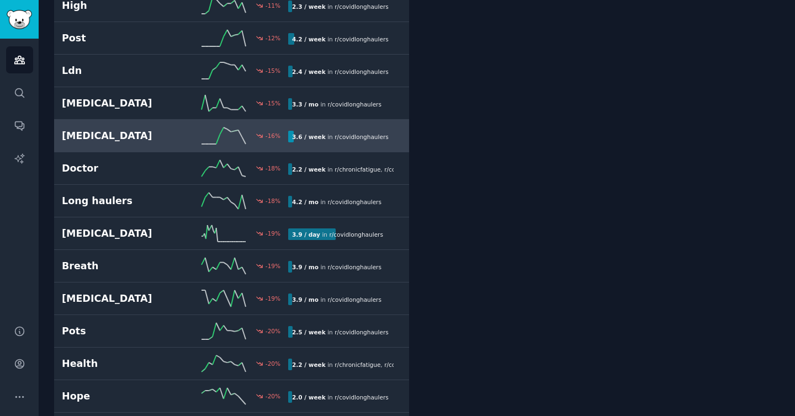
click at [167, 143] on h2 "[MEDICAL_DATA]" at bounding box center [118, 136] width 113 height 14
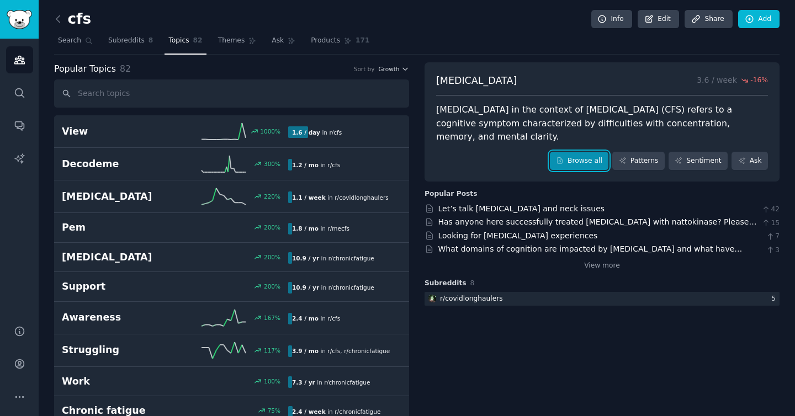
click at [599, 166] on link "Browse all" at bounding box center [579, 161] width 59 height 19
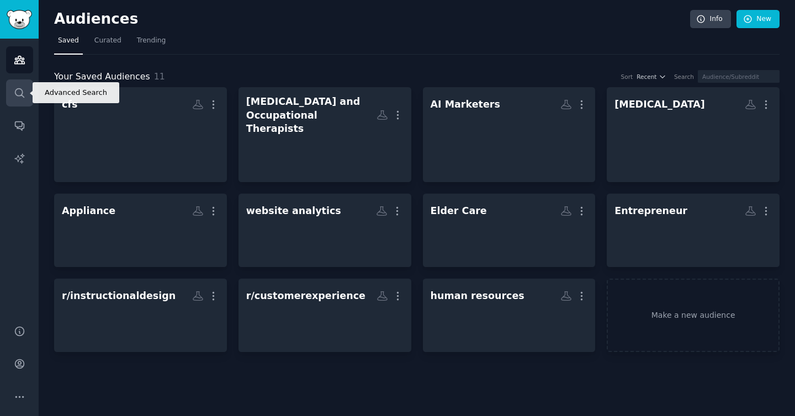
click at [8, 96] on link "Search" at bounding box center [19, 93] width 27 height 27
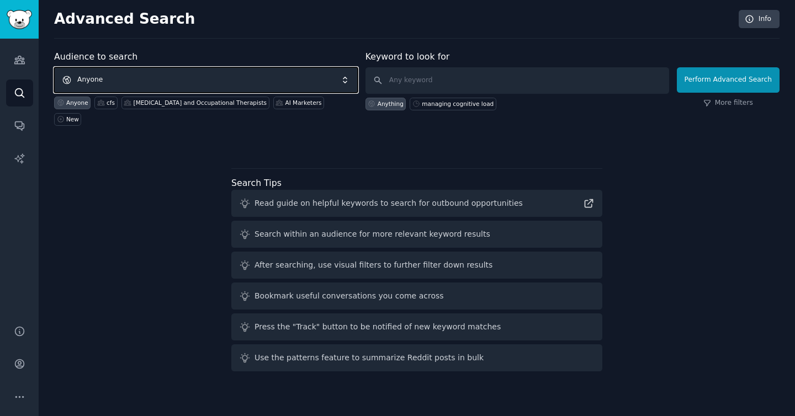
click at [188, 68] on span "Anyone" at bounding box center [206, 79] width 304 height 25
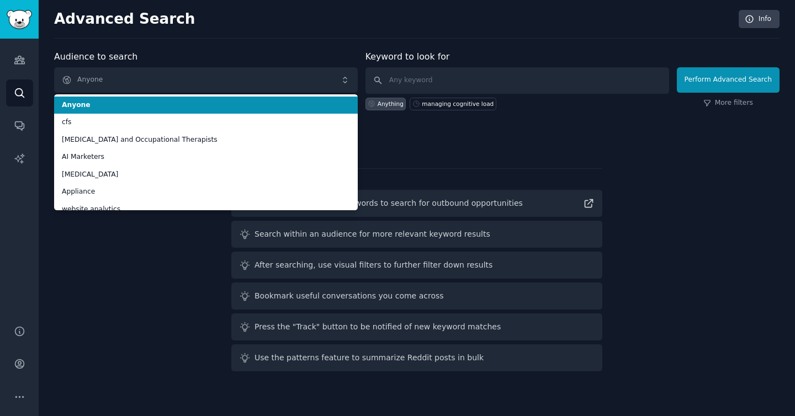
click at [472, 66] on div "Keyword to look for Anything managing cognitive load" at bounding box center [518, 88] width 304 height 76
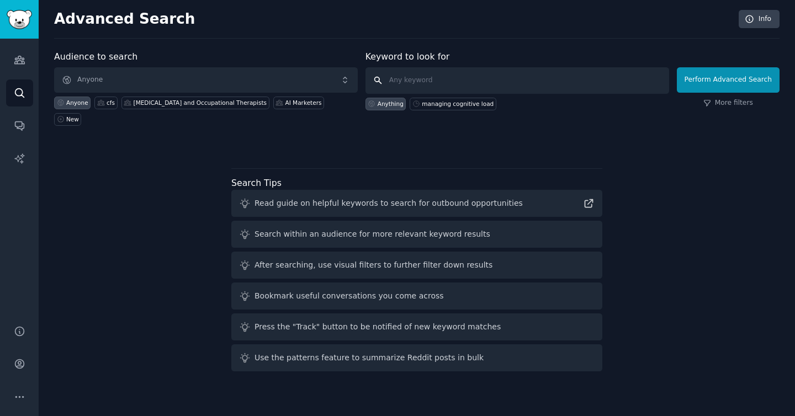
click at [477, 76] on input "text" at bounding box center [518, 80] width 304 height 27
paste input "gestalt language learners"
type input "gestalt language learners"
click at [708, 80] on button "Perform Advanced Search" at bounding box center [728, 79] width 103 height 25
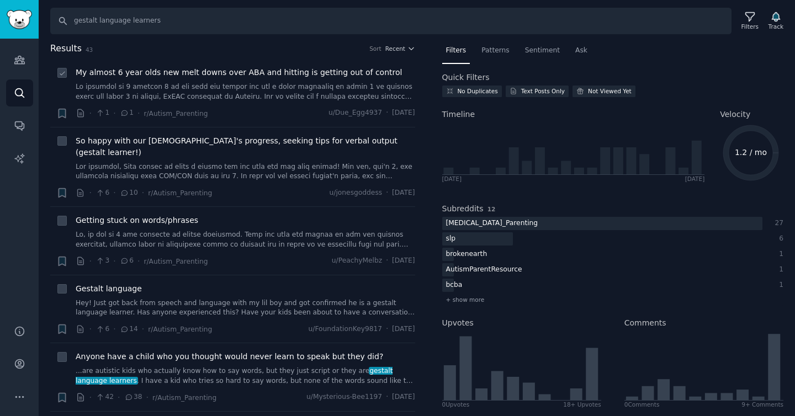
click at [252, 97] on link at bounding box center [246, 91] width 340 height 19
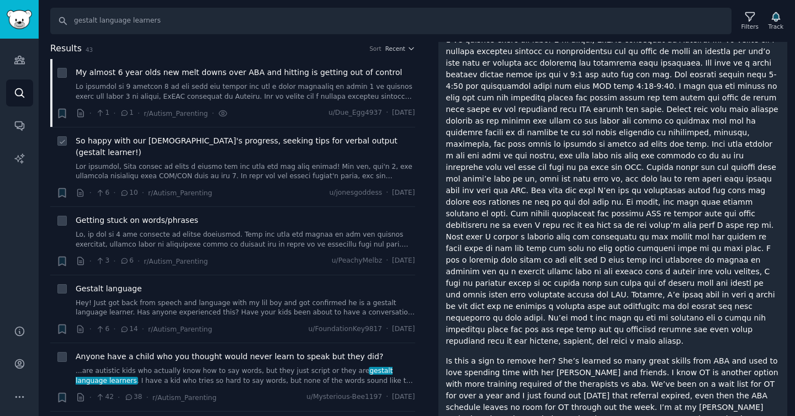
scroll to position [2, 0]
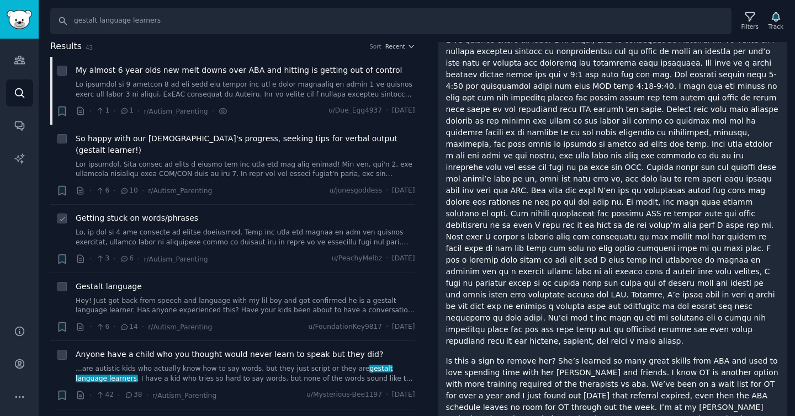
click at [250, 228] on link at bounding box center [246, 237] width 340 height 19
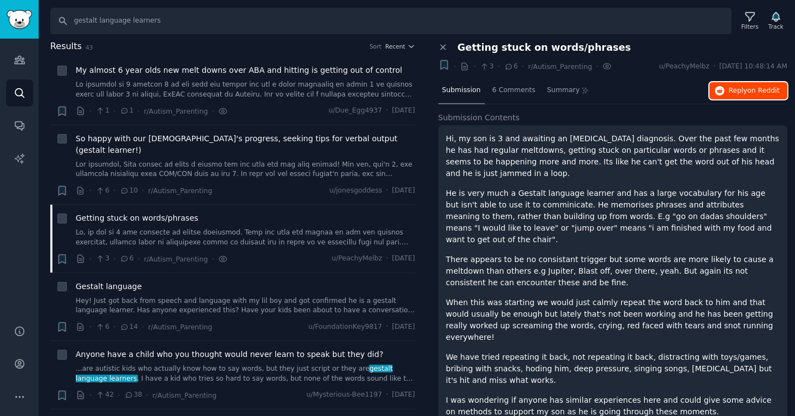
click at [735, 88] on span "Reply on Reddit" at bounding box center [754, 91] width 51 height 10
click at [316, 281] on div "Gestalt language" at bounding box center [246, 287] width 340 height 12
click at [316, 297] on link "Hey! Just got back from speech and language with my lil boy and got confirmed h…" at bounding box center [246, 306] width 340 height 19
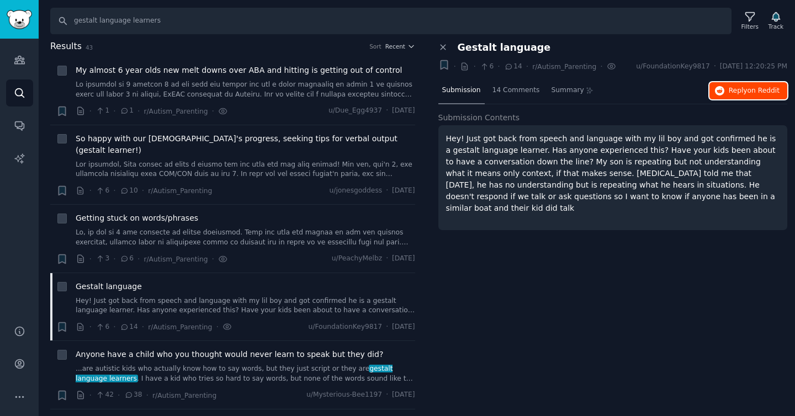
click at [726, 86] on button "Reply on Reddit" at bounding box center [749, 91] width 78 height 18
